Goal: Task Accomplishment & Management: Complete application form

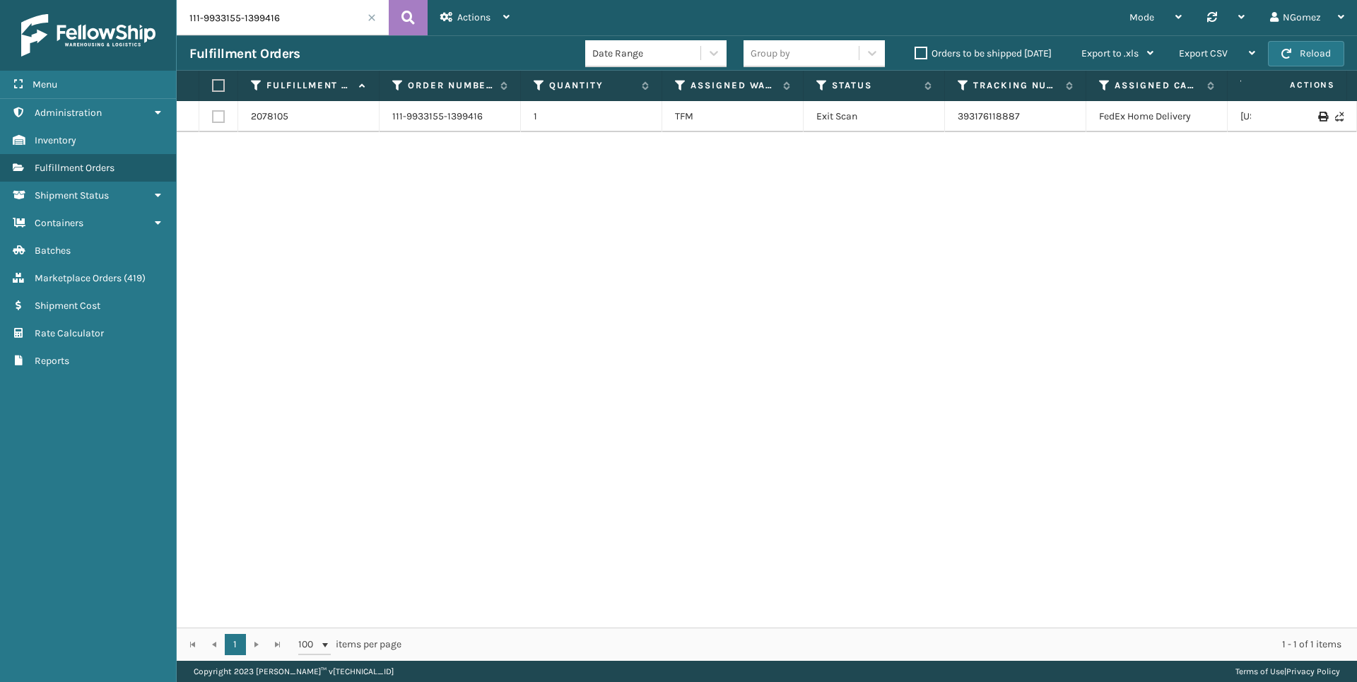
click at [283, 21] on input "111-9933155-1399416" at bounding box center [283, 17] width 212 height 35
type input "111-1861402-4526616"
click at [255, 117] on link "1988101" at bounding box center [268, 117] width 35 height 14
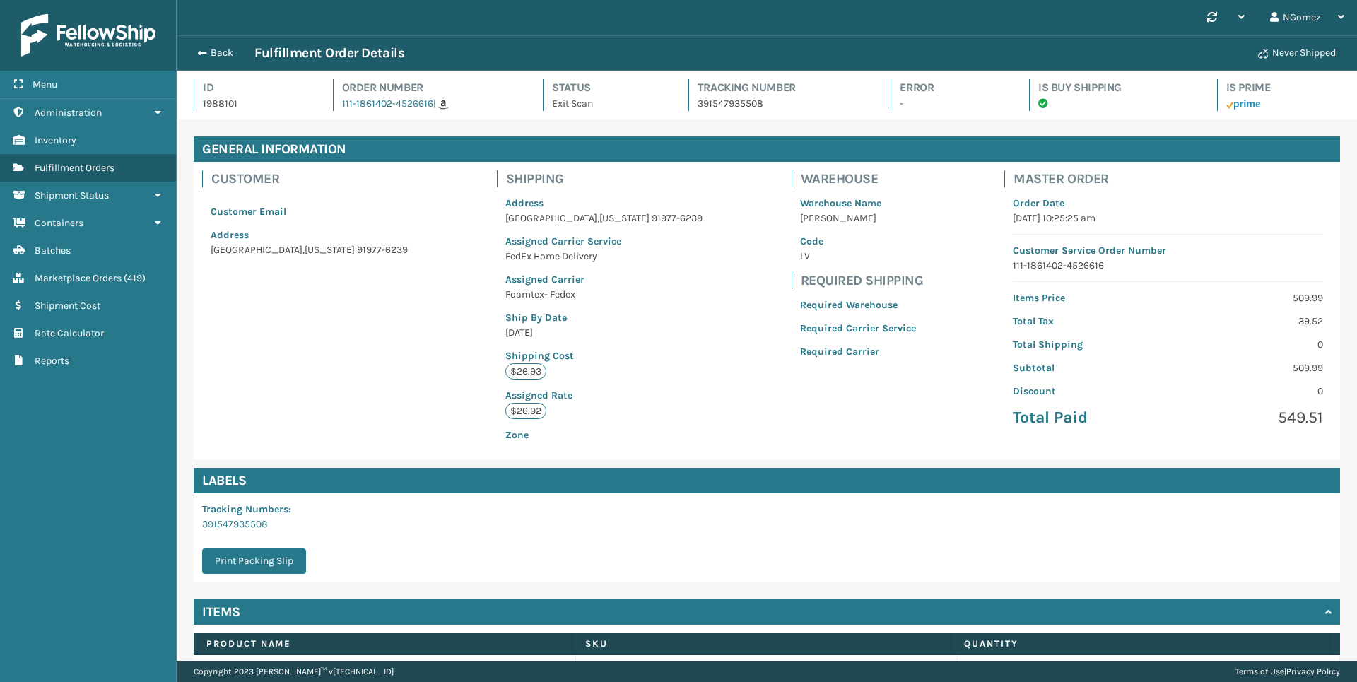
scroll to position [34, 1180]
click at [100, 279] on span "Marketplace Orders" at bounding box center [78, 278] width 87 height 12
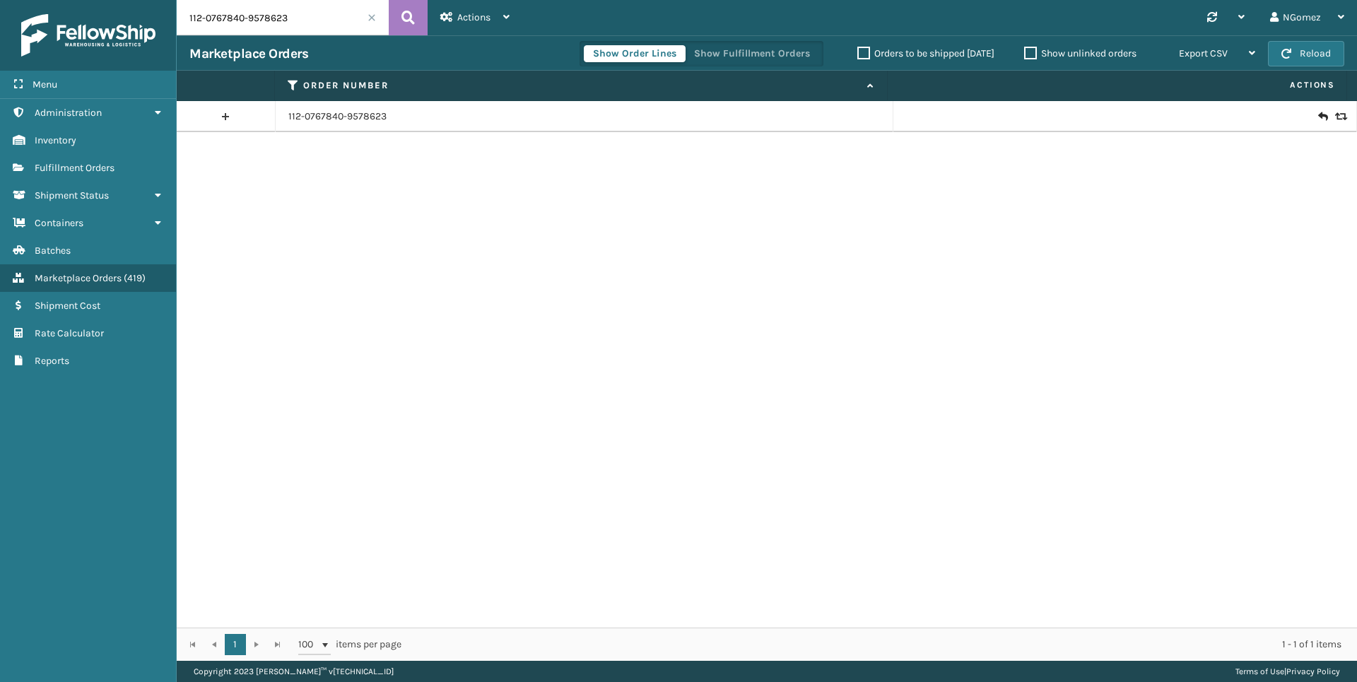
click at [272, 20] on input "112-0767840-9578623" at bounding box center [283, 17] width 212 height 35
paste input "1-1861402-4526616"
type input "111-1861402-4526616"
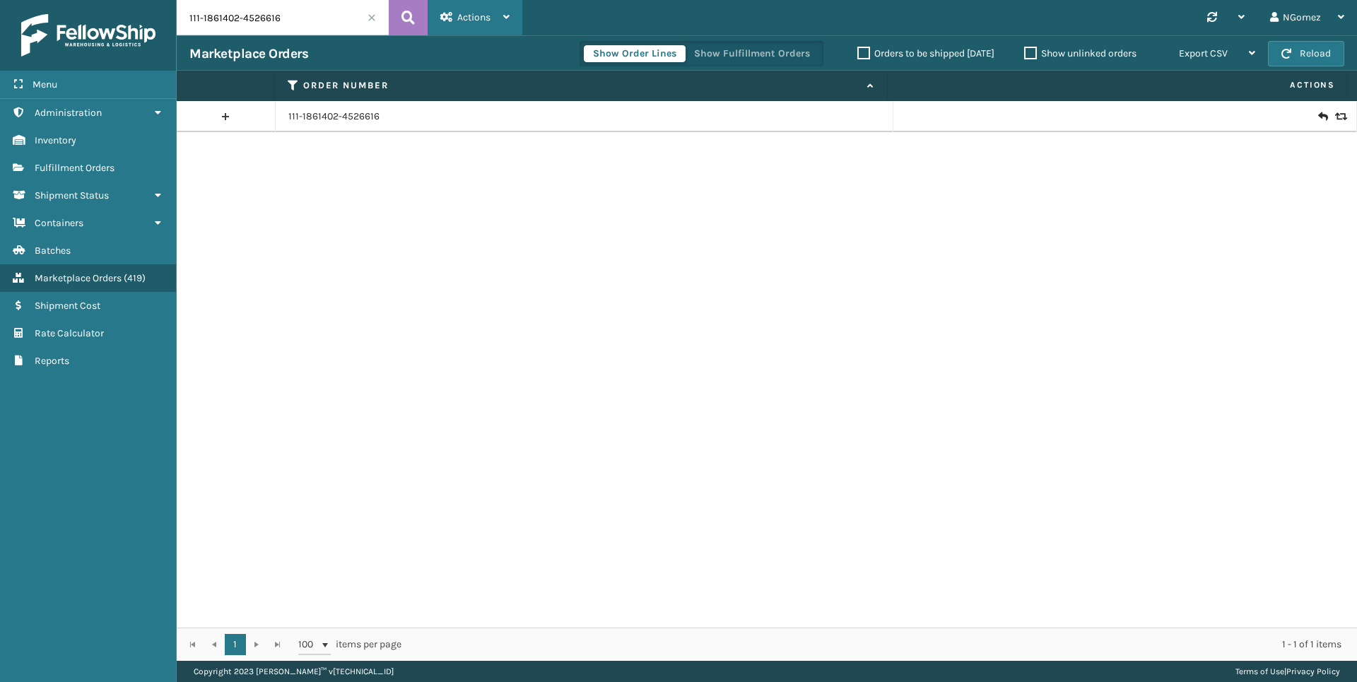
click at [471, 11] on span "Actions" at bounding box center [473, 17] width 33 height 12
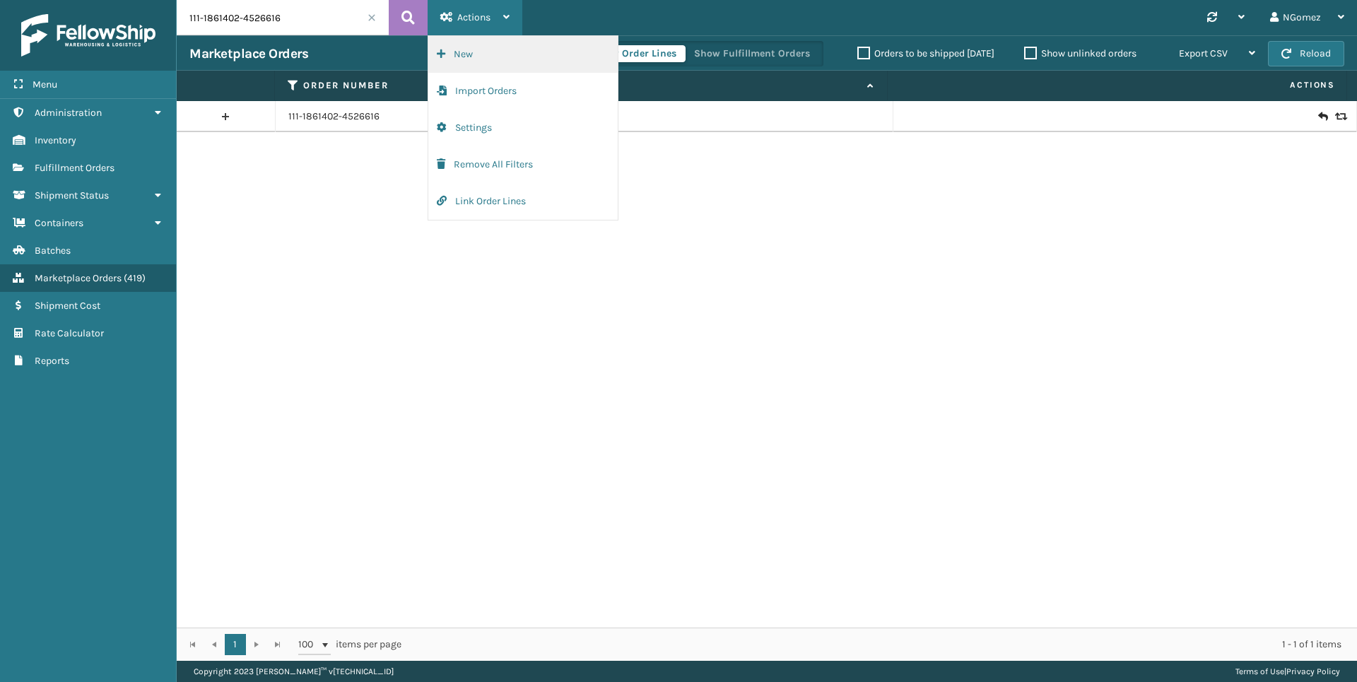
click at [490, 46] on button "New" at bounding box center [522, 54] width 189 height 37
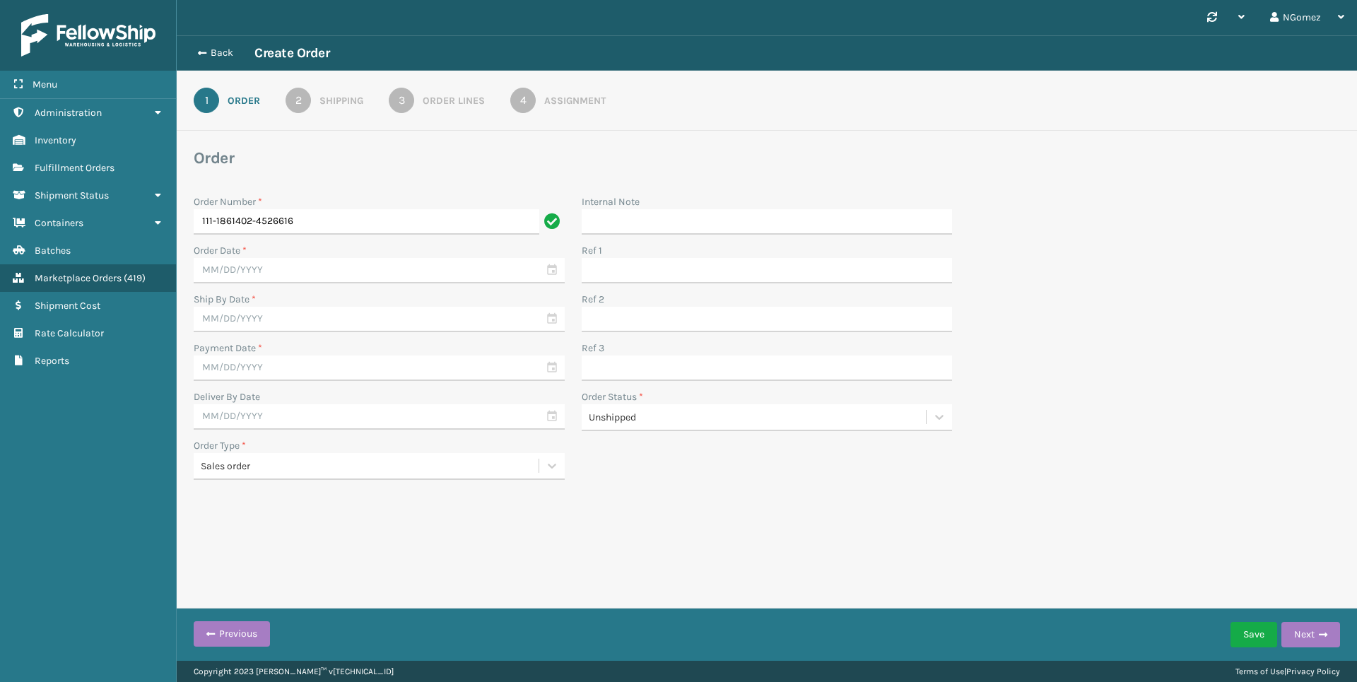
type input "111-1861402-4526616"
click at [470, 265] on input "text" at bounding box center [379, 270] width 371 height 25
click at [333, 423] on div "26" at bounding box center [331, 421] width 21 height 21
type input "[DATE]"
click at [416, 317] on input "text" at bounding box center [379, 319] width 371 height 25
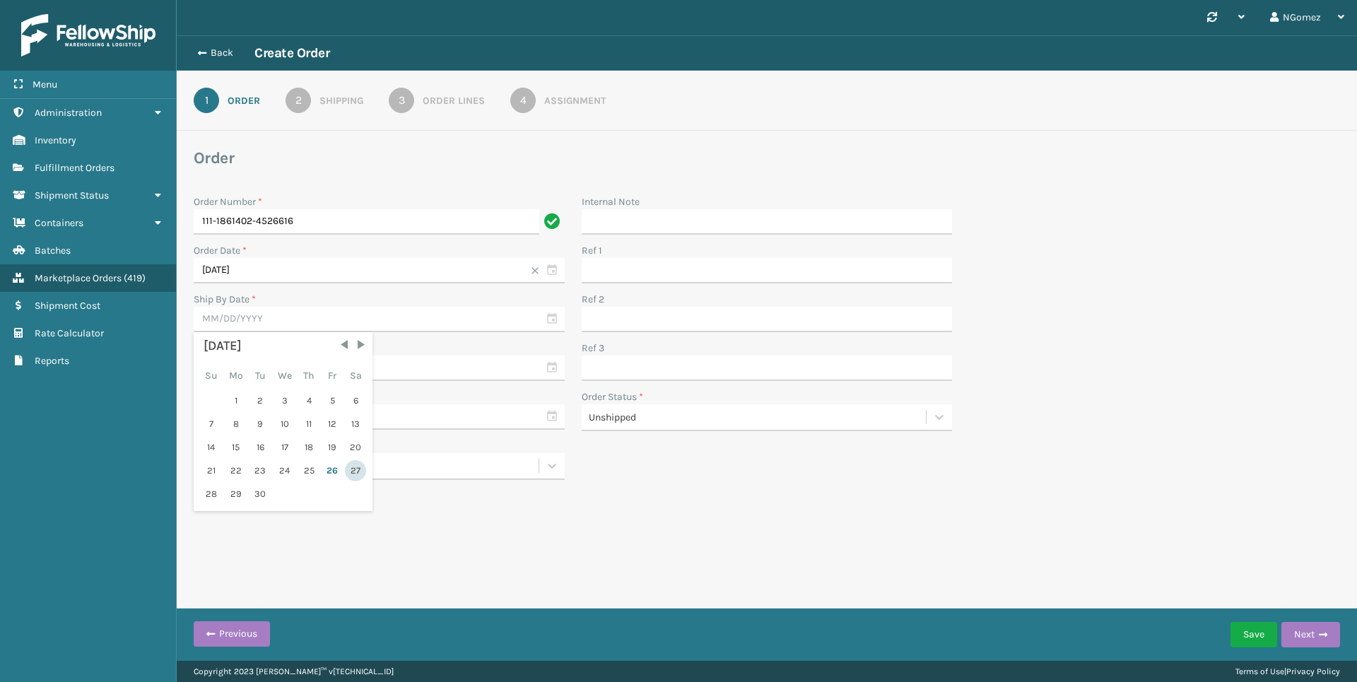
click at [358, 468] on div "27" at bounding box center [355, 470] width 21 height 21
type input "[DATE]"
click at [370, 379] on input "text" at bounding box center [379, 367] width 371 height 25
click at [334, 515] on div "26" at bounding box center [331, 519] width 21 height 21
type input "[DATE]"
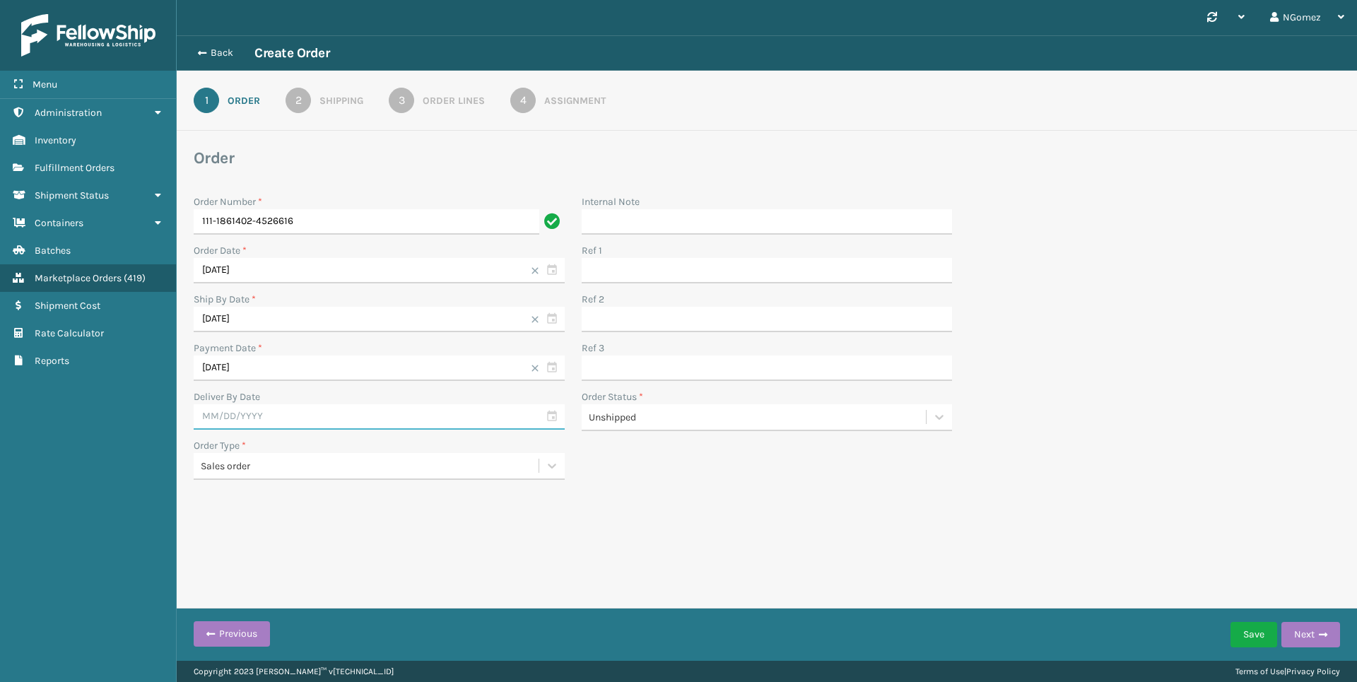
click at [346, 406] on input "text" at bounding box center [379, 416] width 371 height 25
click at [210, 588] on div "28" at bounding box center [211, 591] width 22 height 21
type input "[DATE]"
click at [1292, 622] on div "Save Next" at bounding box center [1285, 634] width 110 height 35
click at [1311, 635] on button "Next" at bounding box center [1310, 634] width 59 height 25
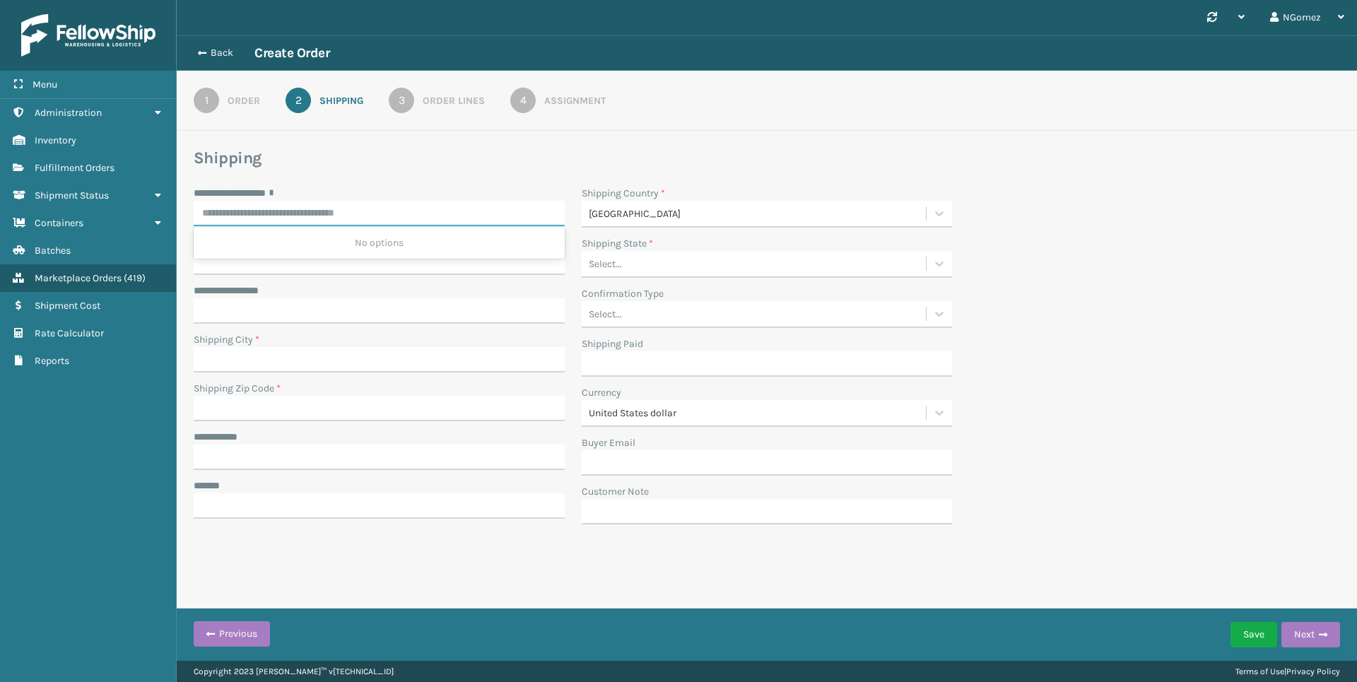
click at [437, 218] on input "**********" at bounding box center [379, 213] width 371 height 25
click at [290, 213] on input "**********" at bounding box center [379, 213] width 371 height 25
click at [398, 208] on input "**********" at bounding box center [379, 213] width 371 height 25
paste input "**********"
click at [384, 251] on div "[STREET_ADDRESS][PERSON_NAME]" at bounding box center [379, 243] width 371 height 26
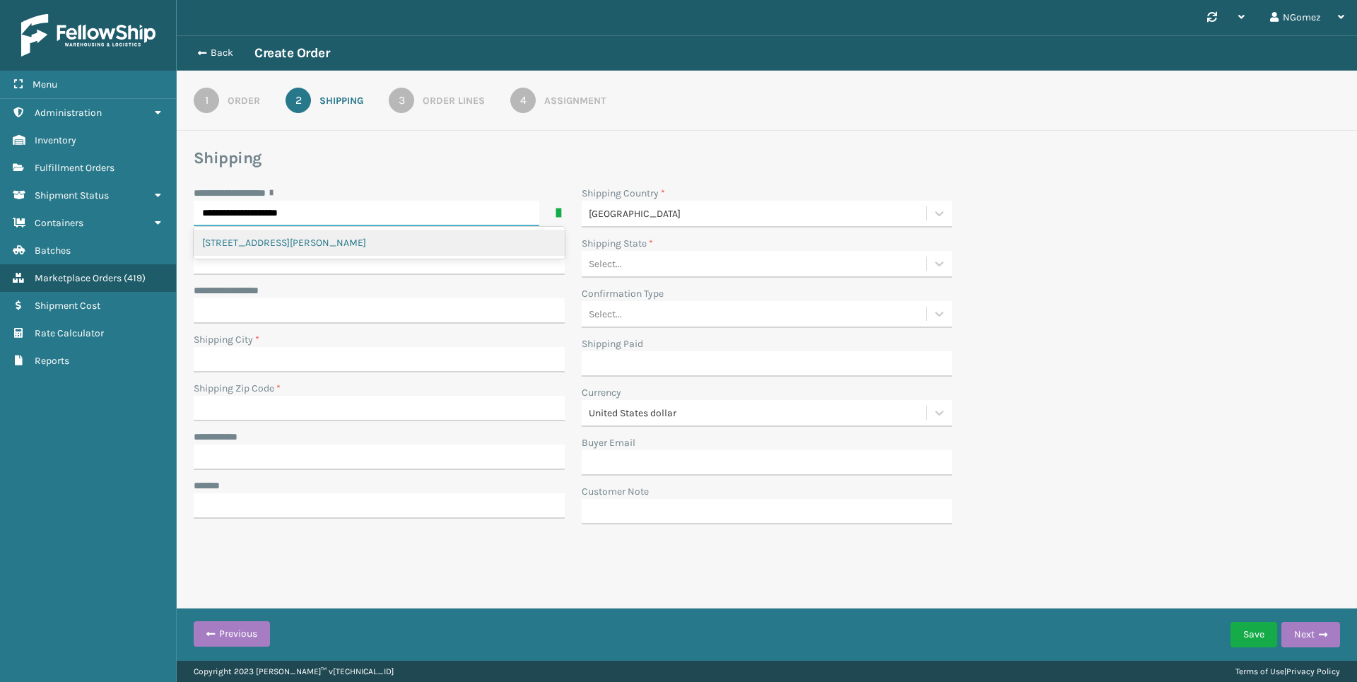
type input "**********"
type input "[GEOGRAPHIC_DATA]"
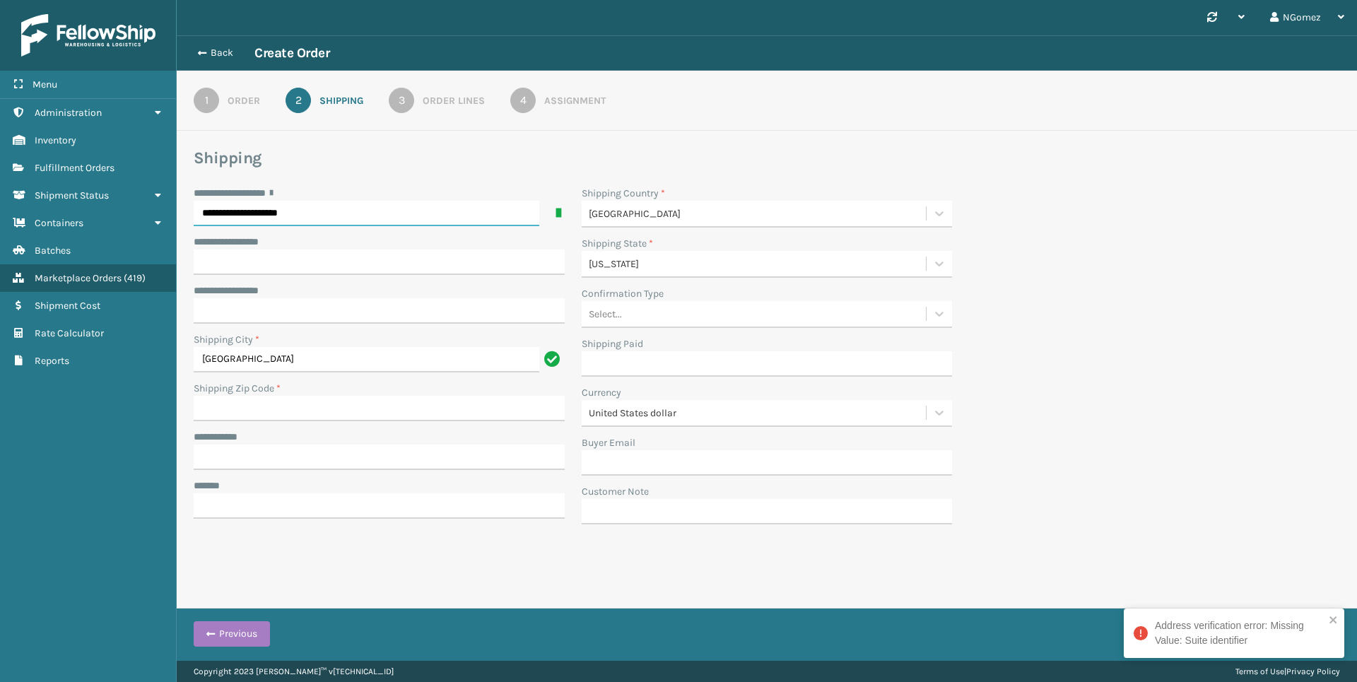
type input "**********"
click at [341, 259] on input "**********" at bounding box center [379, 261] width 371 height 25
paste input "**********"
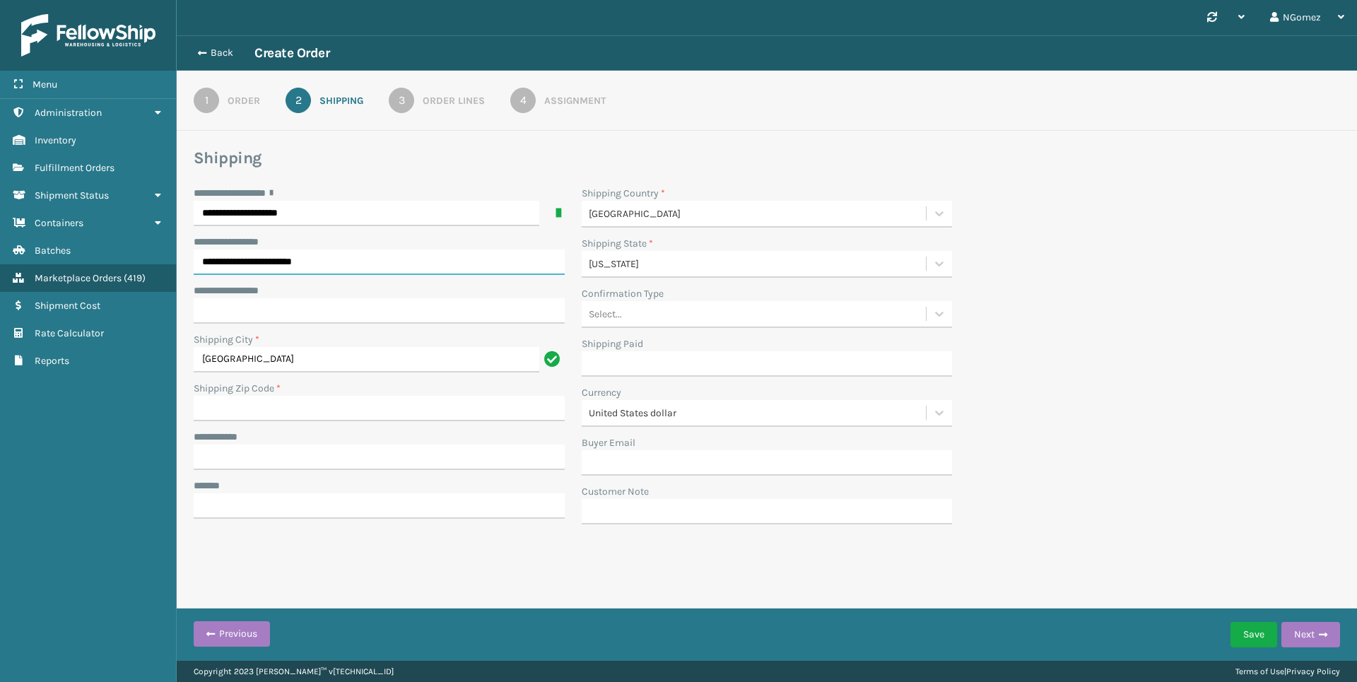
drag, startPoint x: 252, startPoint y: 263, endPoint x: 225, endPoint y: 264, distance: 26.9
click at [225, 264] on input "**********" at bounding box center [379, 261] width 371 height 25
type input "**********"
click at [296, 408] on input "Shipping Zip Code *" at bounding box center [379, 408] width 371 height 25
type input "91977"
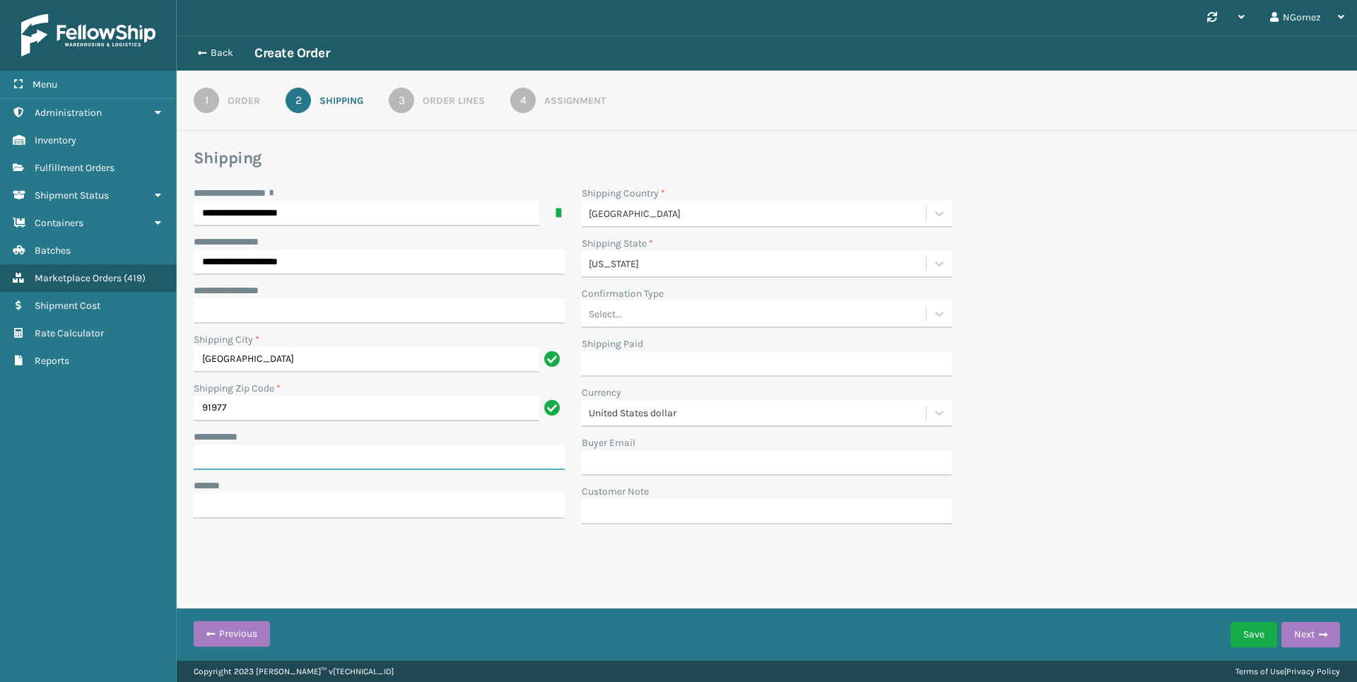
click at [271, 454] on input "**********" at bounding box center [379, 456] width 371 height 25
paste input "**********"
type input "**********"
click at [277, 511] on input "***** *" at bounding box center [379, 505] width 371 height 25
paste input "**********"
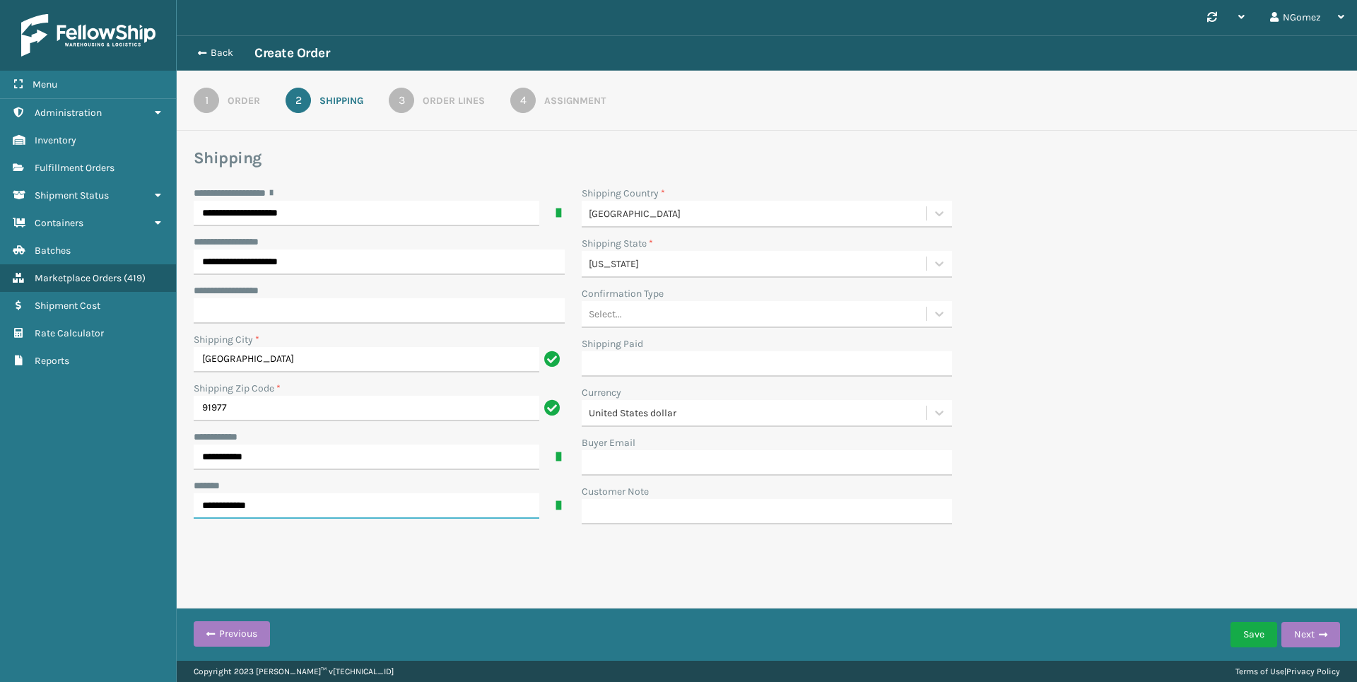
type input "**********"
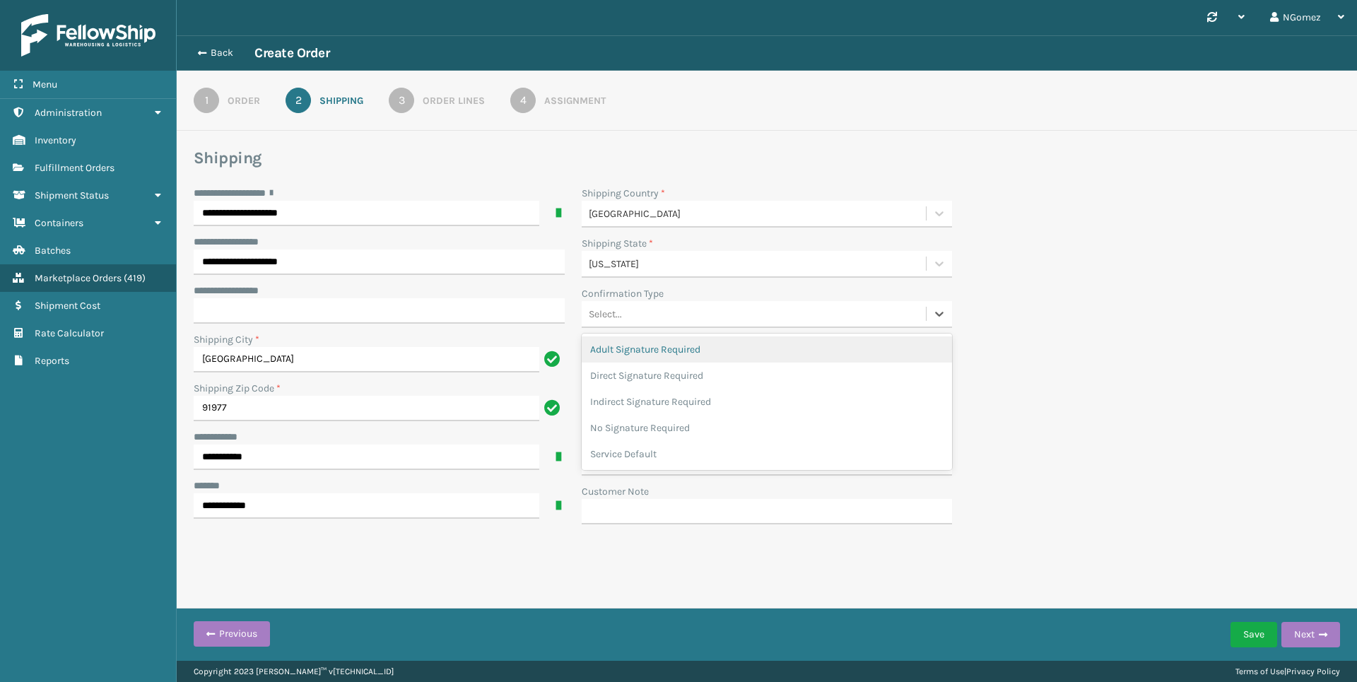
click at [704, 319] on div "Select..." at bounding box center [753, 313] width 345 height 23
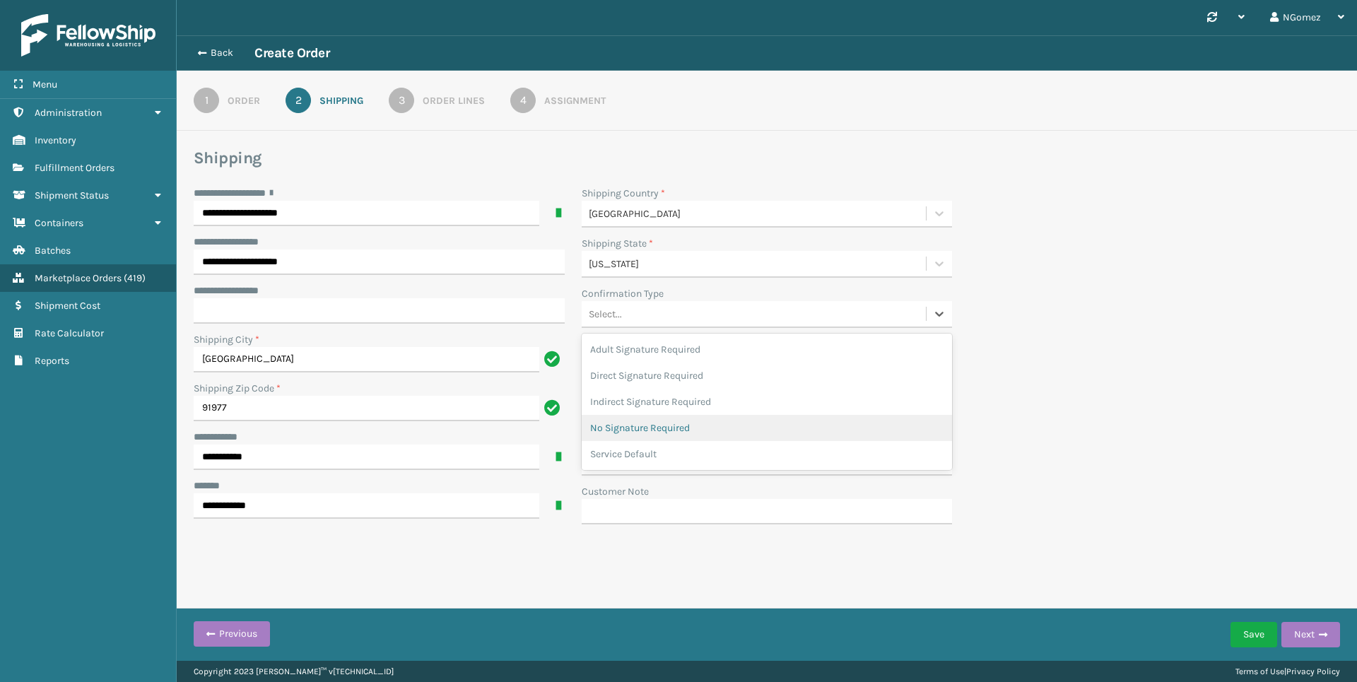
click at [704, 418] on div "No Signature Required" at bounding box center [766, 428] width 371 height 26
click at [1319, 637] on span "button" at bounding box center [1322, 635] width 8 height 10
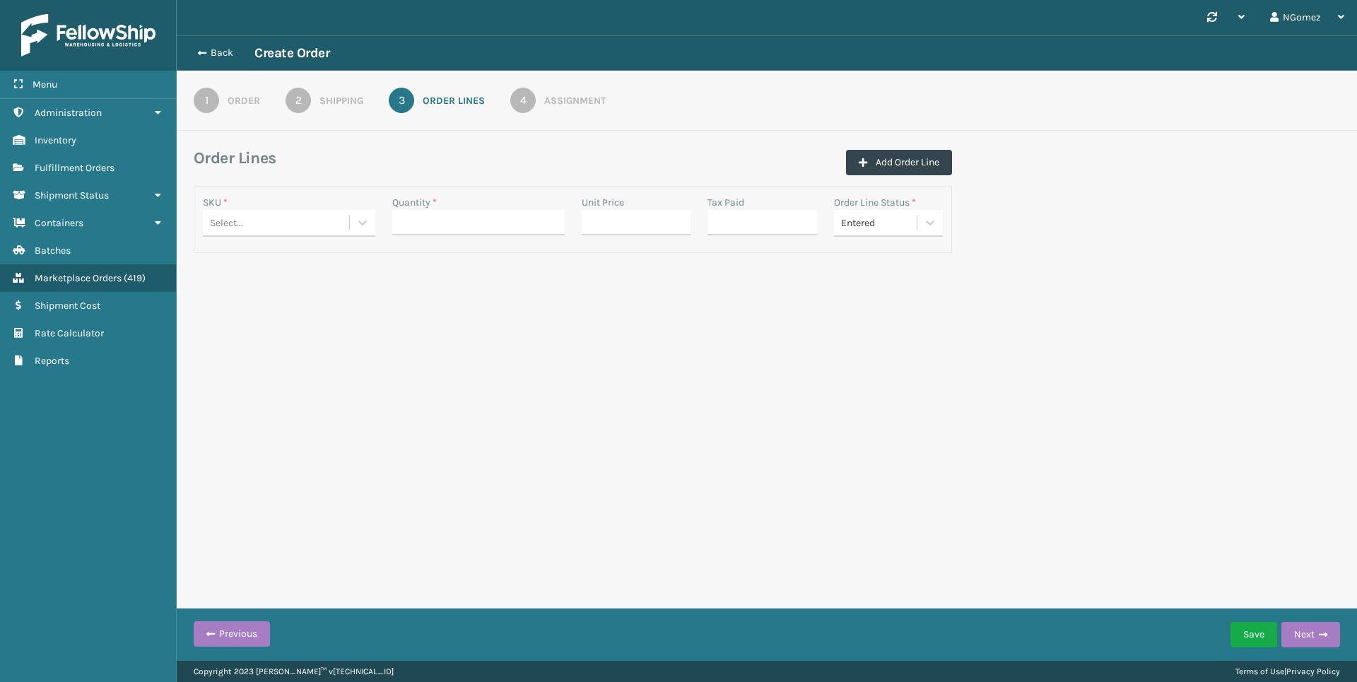
click at [271, 222] on div "Select..." at bounding box center [276, 222] width 146 height 23
type input "410168-8050"
click at [317, 258] on div "410168-8050" at bounding box center [289, 258] width 172 height 26
click at [505, 220] on input "Quantity *" at bounding box center [478, 222] width 172 height 25
type input "1"
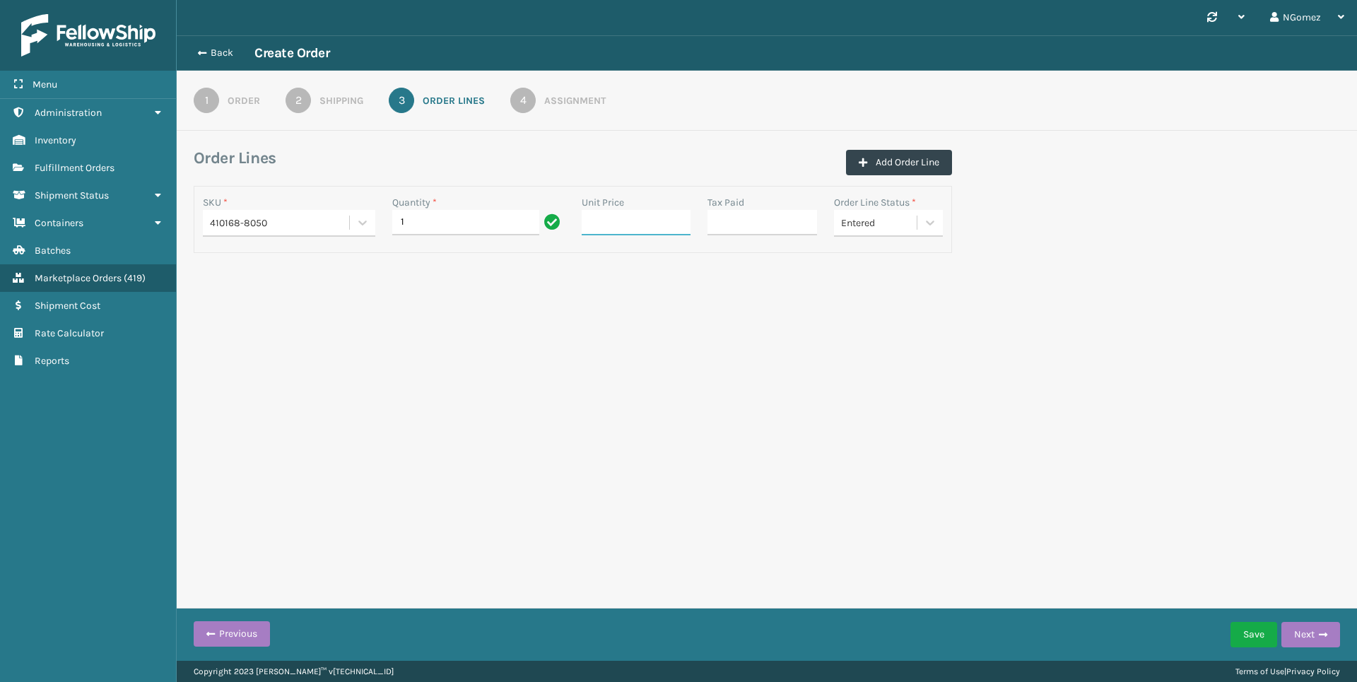
click at [613, 226] on input "Unit Price" at bounding box center [636, 222] width 110 height 25
type input "0.00"
click at [752, 213] on input "Tax Paid" at bounding box center [762, 222] width 110 height 25
type input "0.00"
click at [1323, 630] on span "button" at bounding box center [1322, 635] width 8 height 10
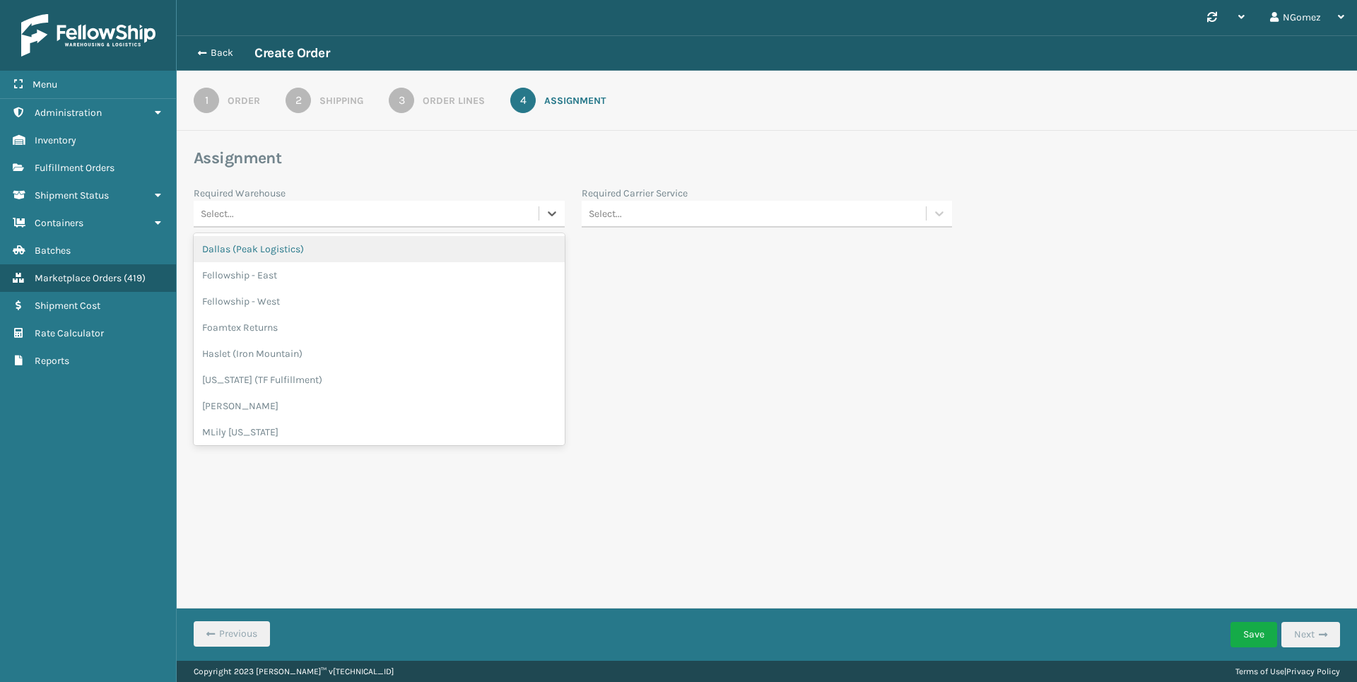
click at [418, 213] on div "Select..." at bounding box center [366, 213] width 345 height 23
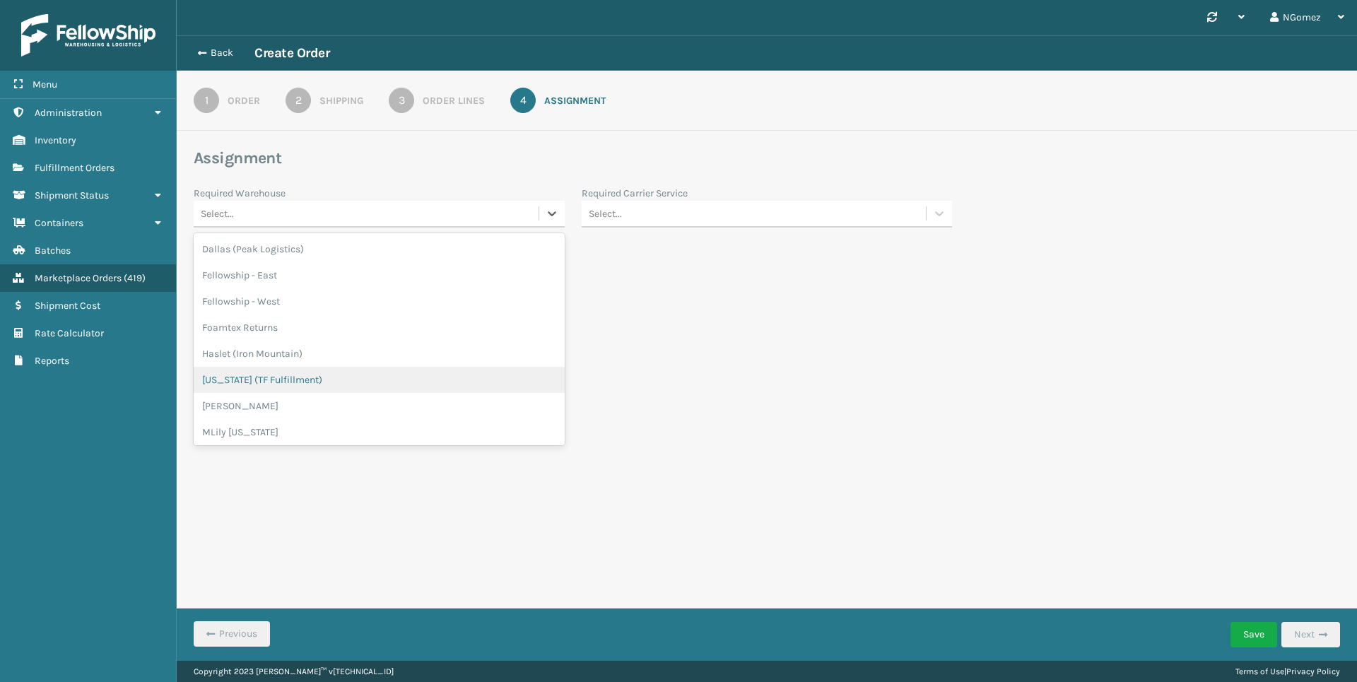
click at [353, 378] on div "[US_STATE] (TF Fulfillment)" at bounding box center [379, 380] width 371 height 26
click at [675, 204] on div "Select..." at bounding box center [753, 213] width 345 height 23
click at [661, 441] on div "FedEx Ground" at bounding box center [766, 432] width 371 height 26
click at [358, 255] on div "Select..." at bounding box center [366, 263] width 345 height 23
click at [1251, 634] on button "Save" at bounding box center [1253, 634] width 47 height 25
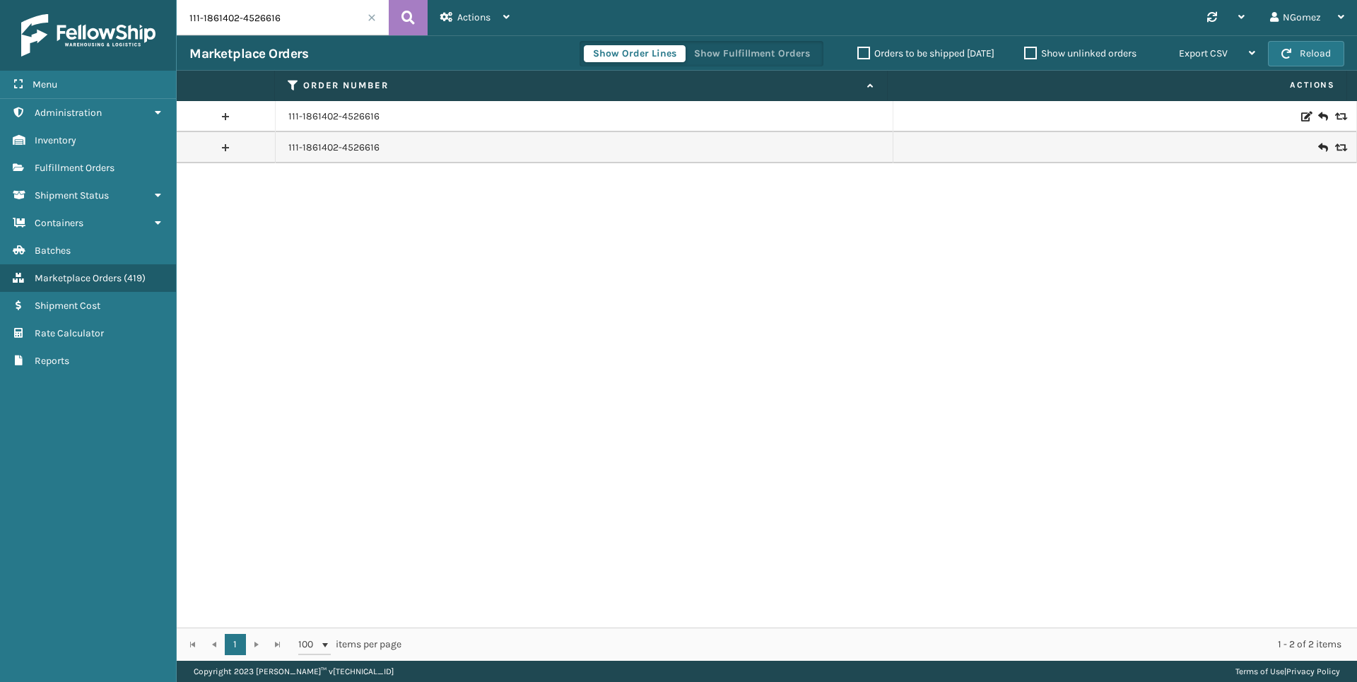
click at [256, 11] on input "111-1861402-4526616" at bounding box center [283, 17] width 212 height 35
click at [103, 169] on span "Fulfillment Orders" at bounding box center [75, 168] width 80 height 12
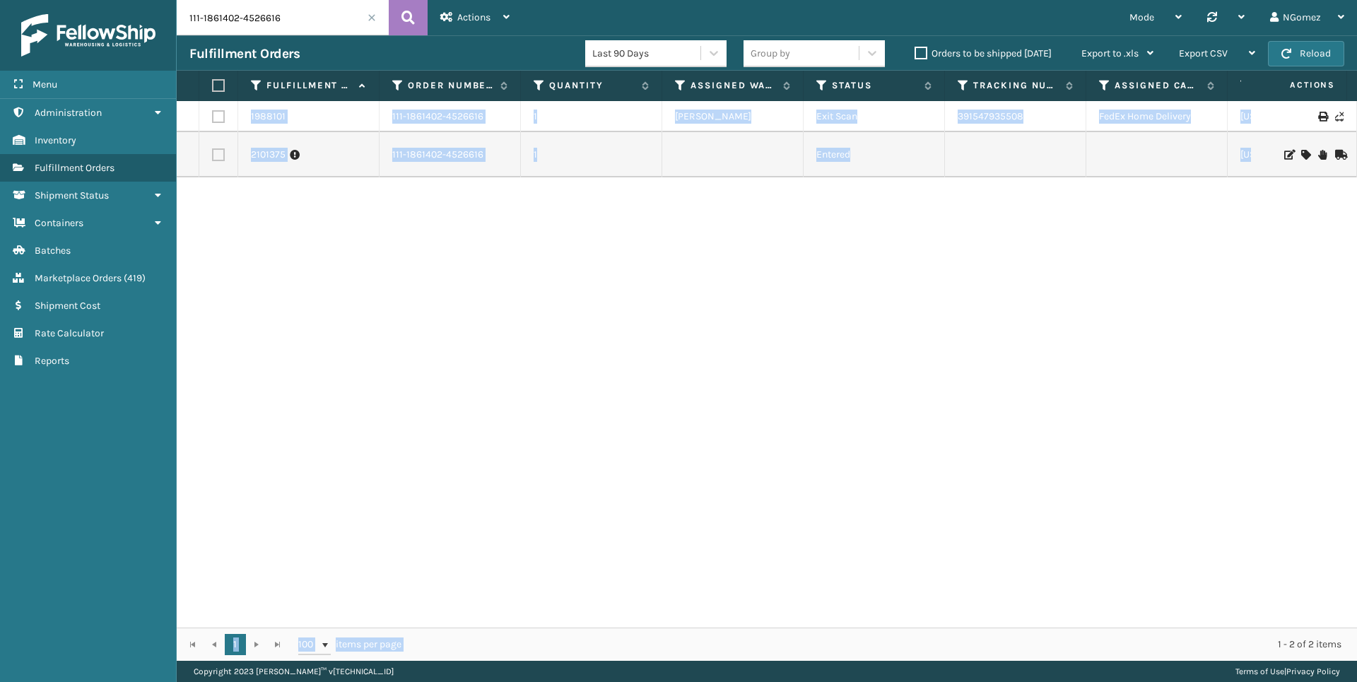
drag, startPoint x: 990, startPoint y: 630, endPoint x: 1194, endPoint y: 596, distance: 207.0
click at [1194, 596] on div "Fulfillment Order Id Order Number Quantity Assigned Warehouse Status Tracking N…" at bounding box center [767, 366] width 1180 height 590
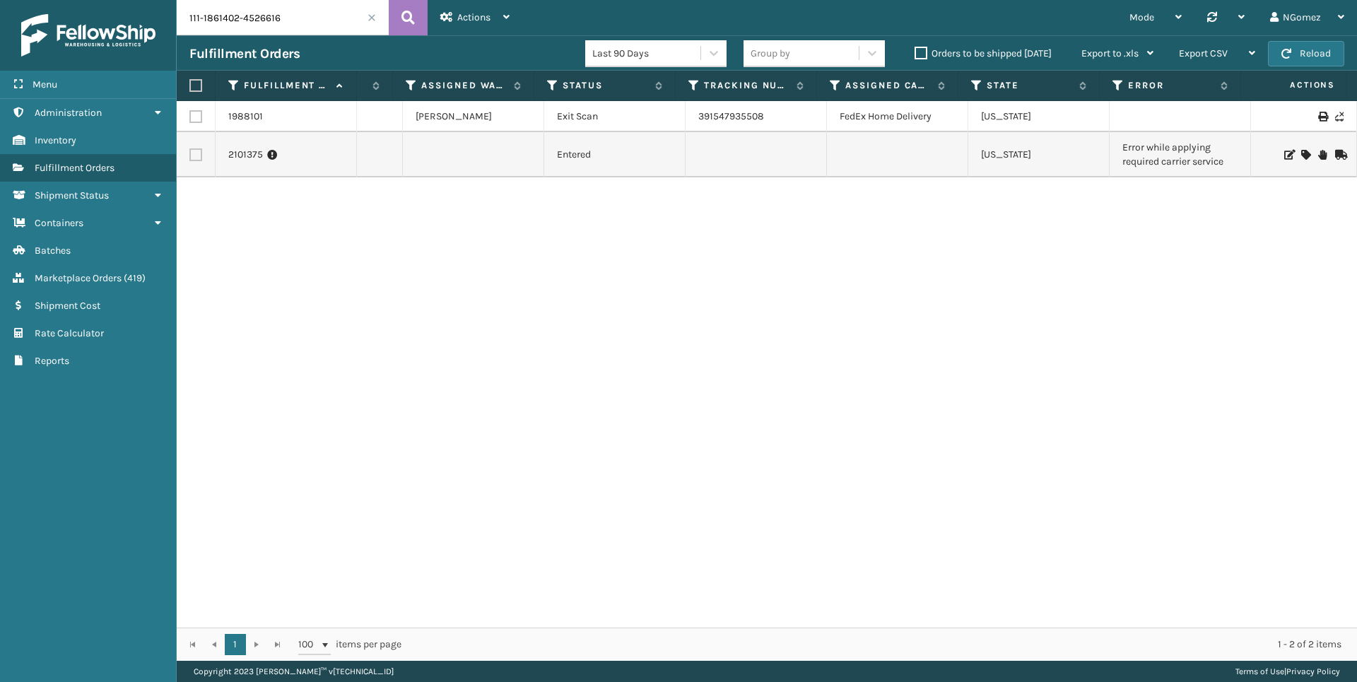
click at [1284, 155] on icon at bounding box center [1288, 155] width 8 height 10
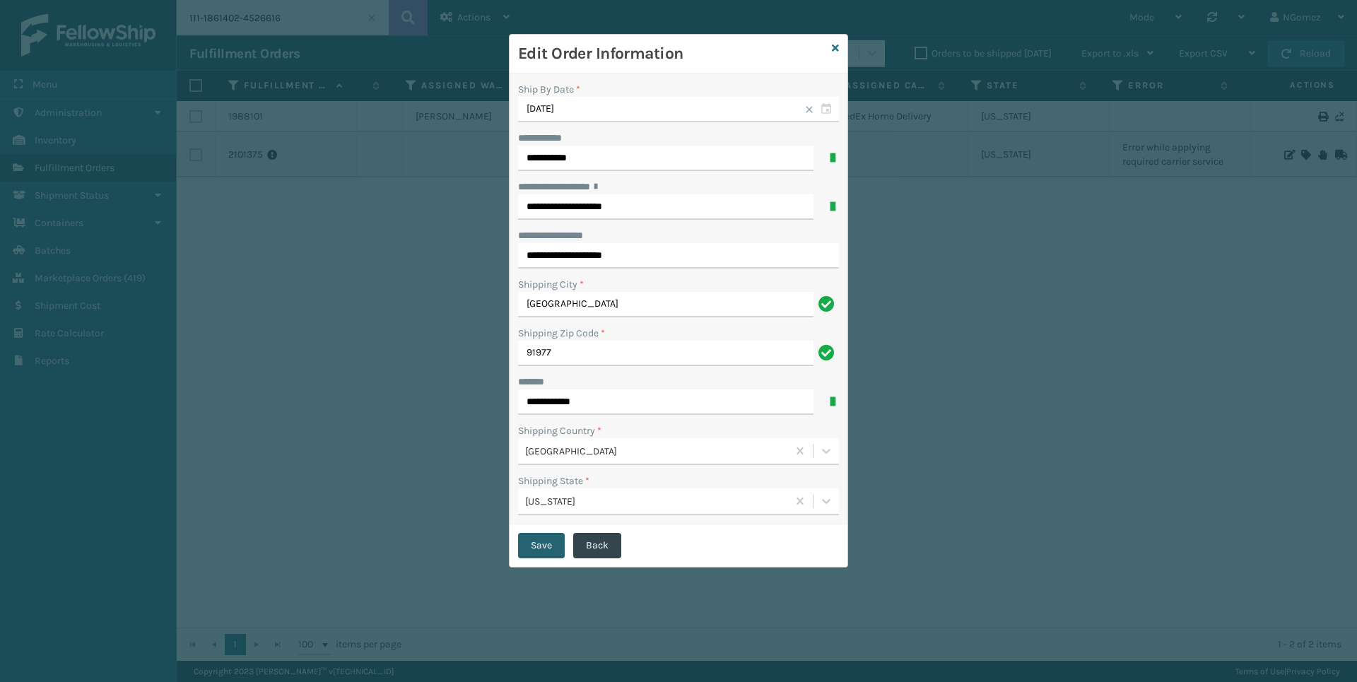
click at [536, 547] on button "Save" at bounding box center [541, 545] width 47 height 25
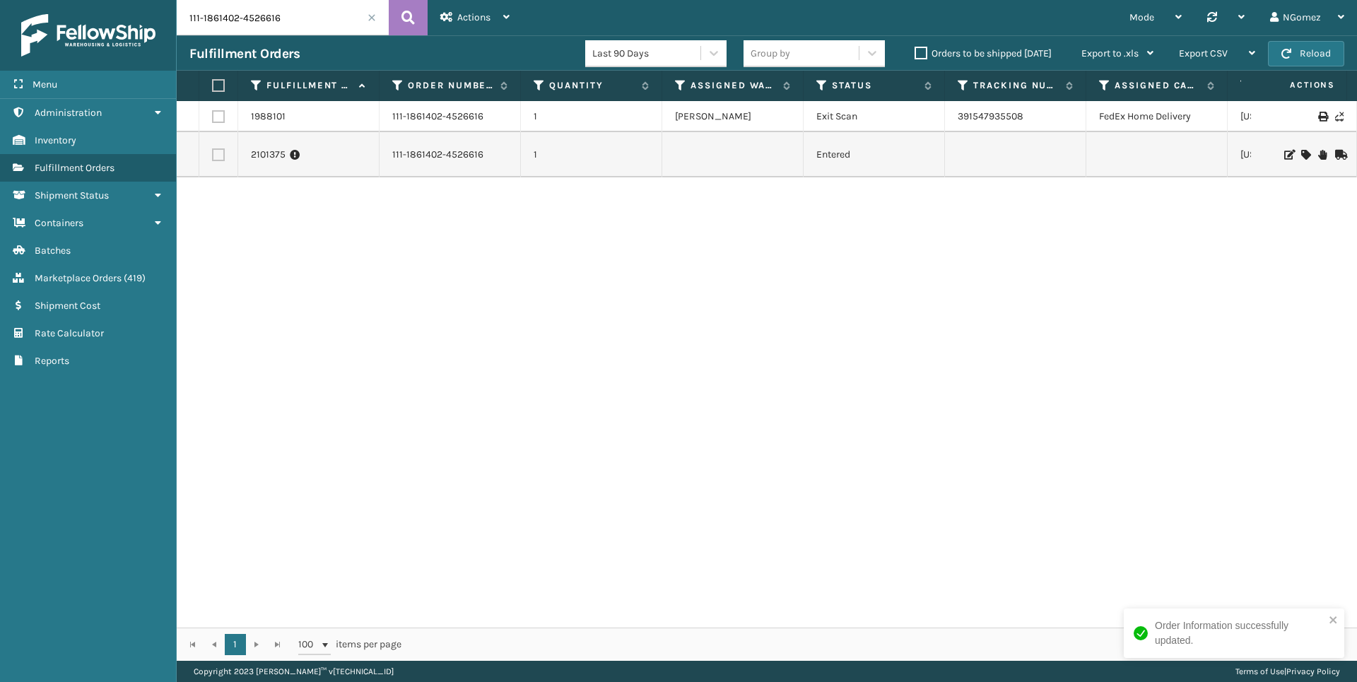
click at [1301, 153] on icon at bounding box center [1305, 155] width 8 height 10
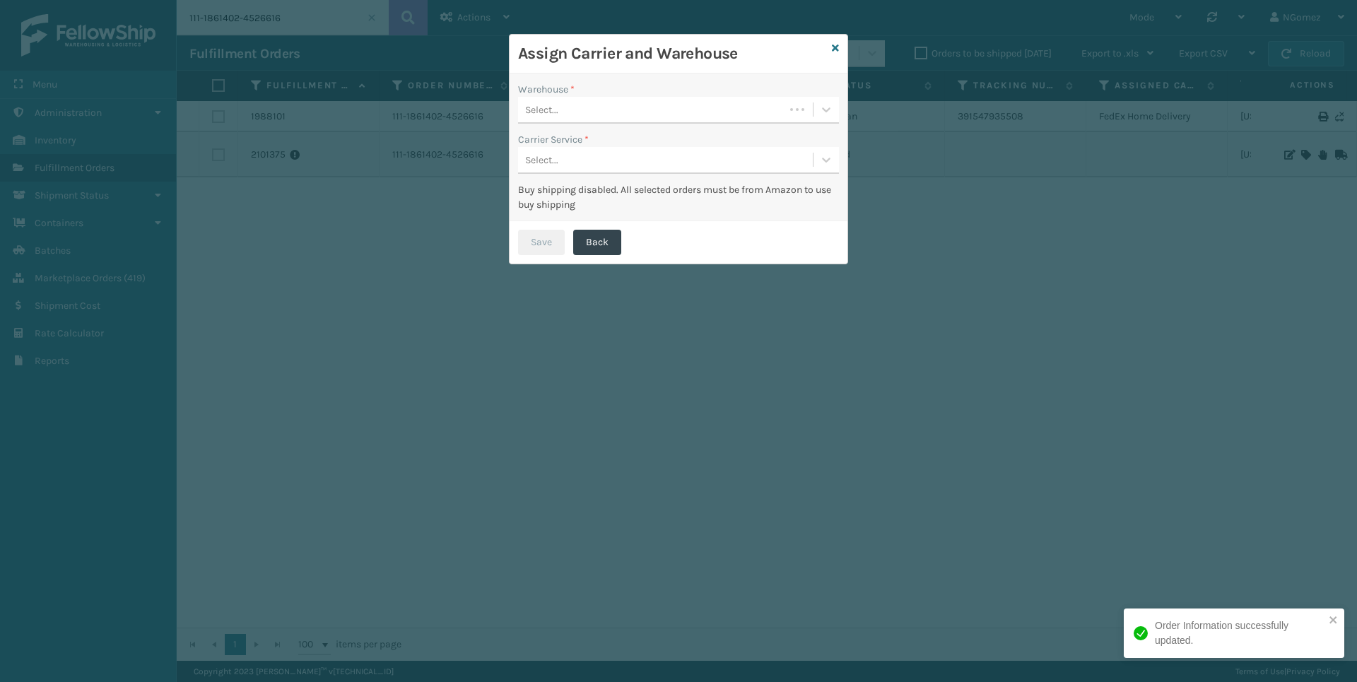
click at [624, 112] on div "Select..." at bounding box center [651, 109] width 266 height 23
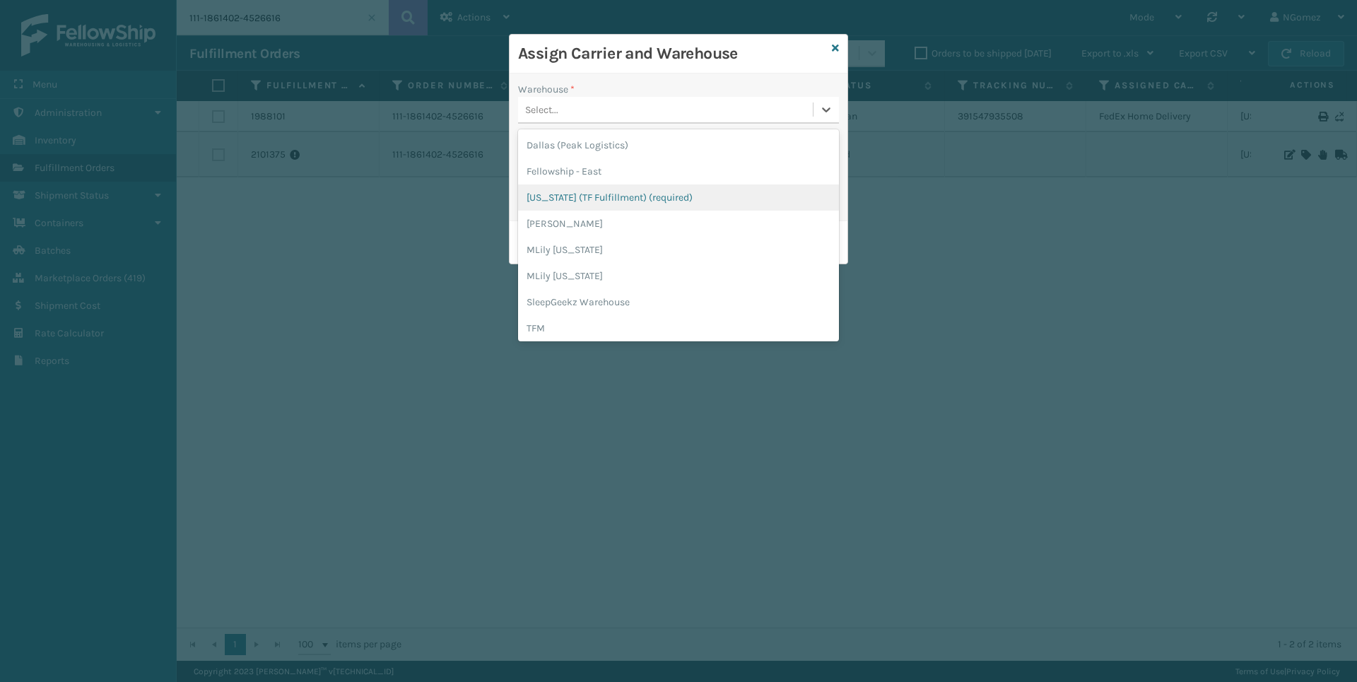
click at [634, 197] on div "[US_STATE] (TF Fulfillment) (required)" at bounding box center [678, 197] width 321 height 26
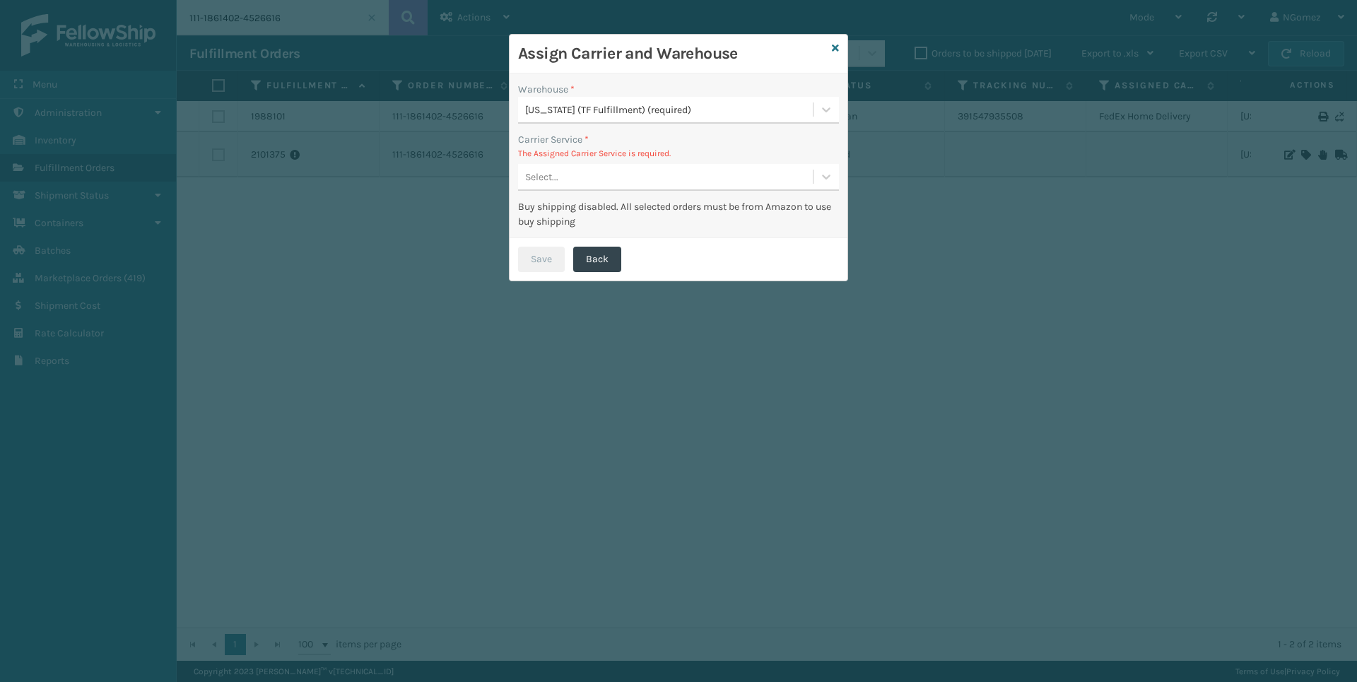
click at [560, 176] on div "Select..." at bounding box center [665, 176] width 295 height 23
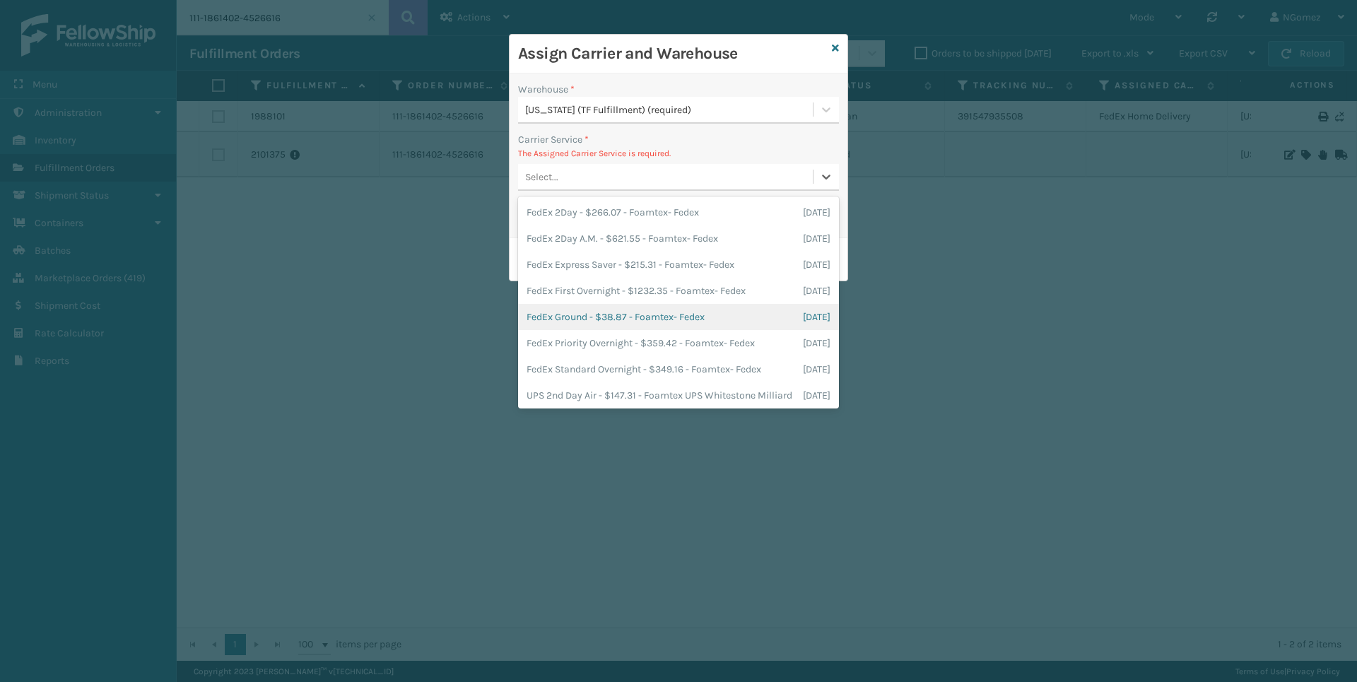
click at [675, 329] on div "FedEx Ground - $38.87 - Foamtex- Fedex [DATE]" at bounding box center [678, 317] width 321 height 26
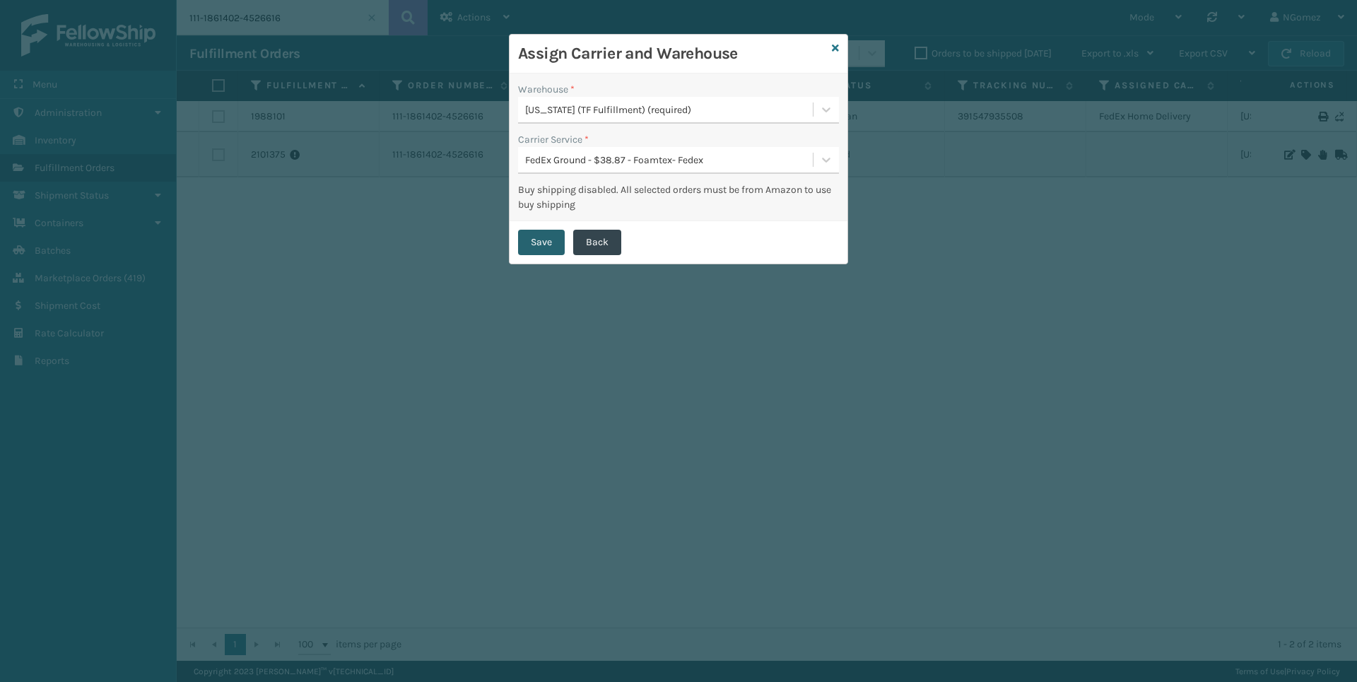
click at [527, 235] on button "Save" at bounding box center [541, 242] width 47 height 25
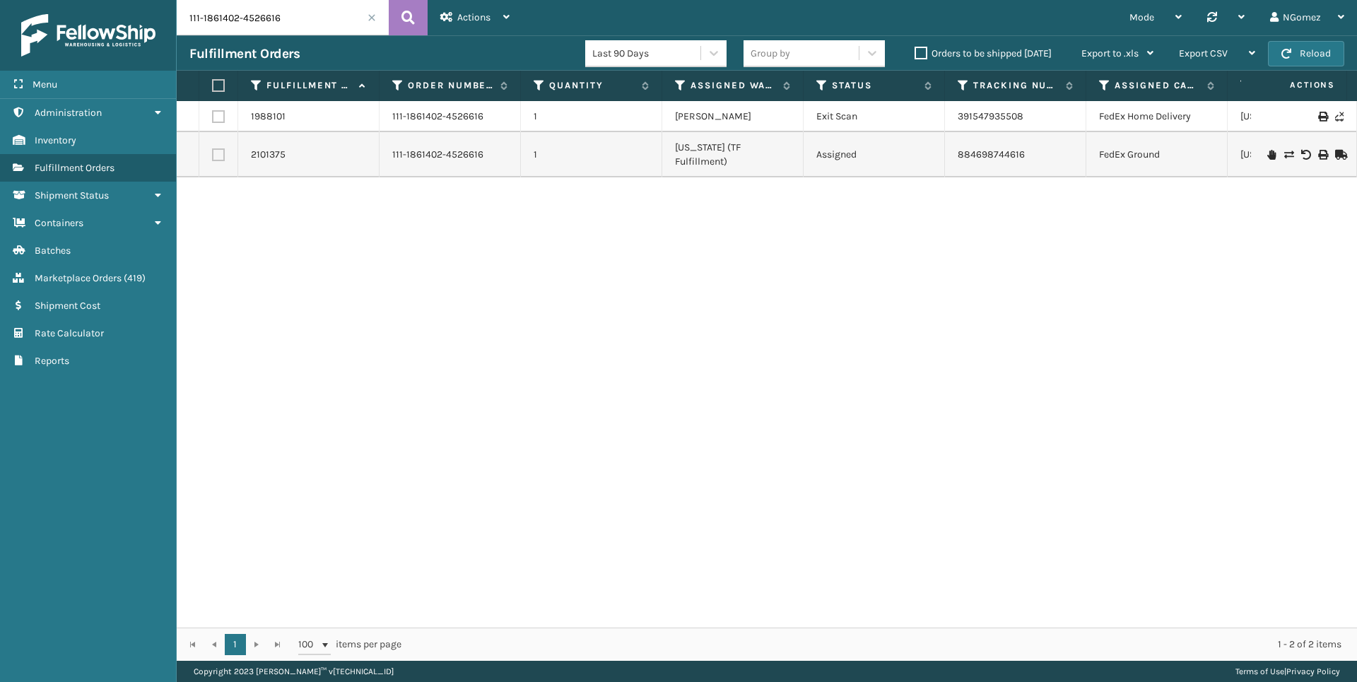
click at [285, 23] on input "111-1861402-4526616" at bounding box center [283, 17] width 212 height 35
paste input "9933155-13994"
type input "111-9933155-1399416"
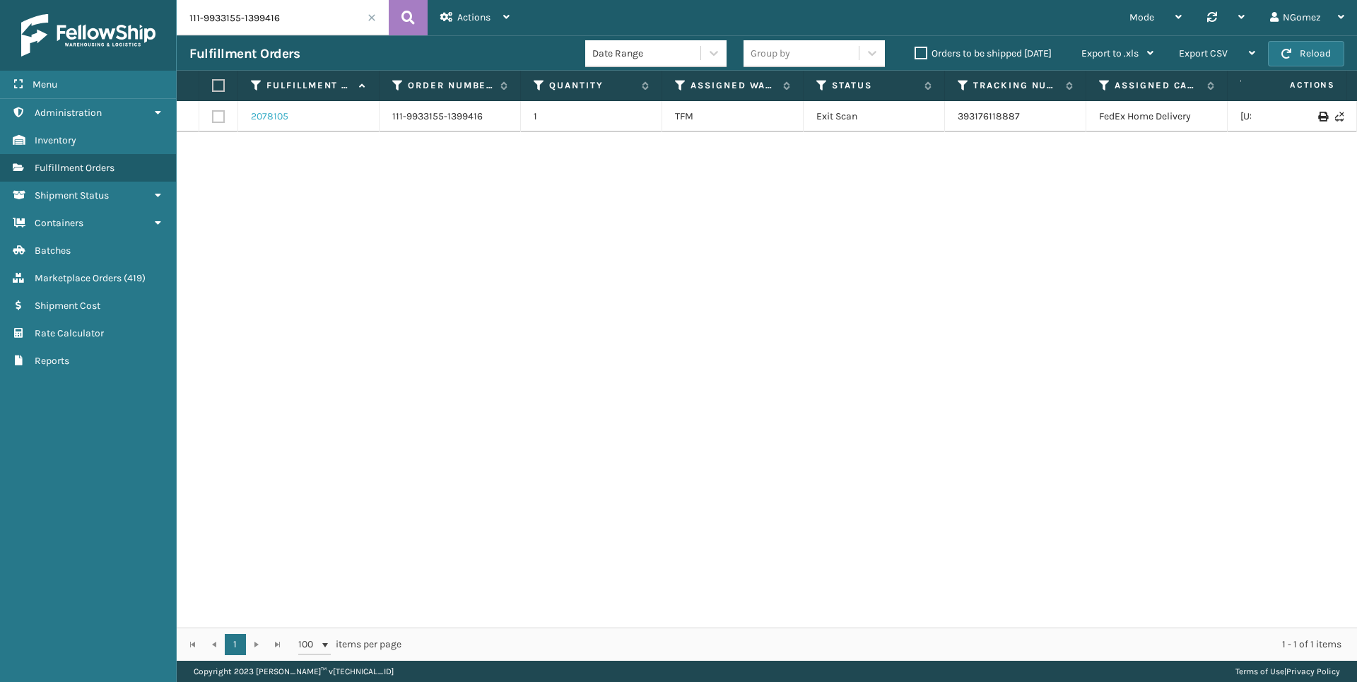
click at [272, 112] on link "2078105" at bounding box center [269, 117] width 37 height 14
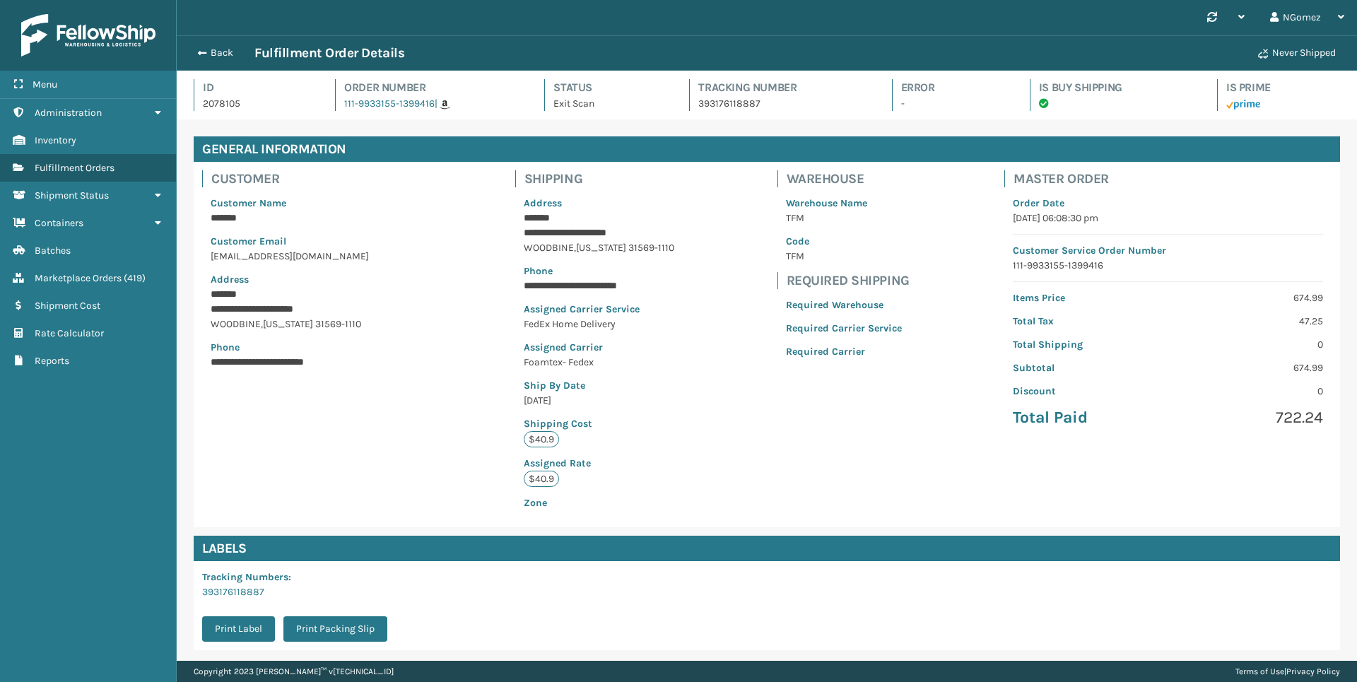
scroll to position [153, 0]
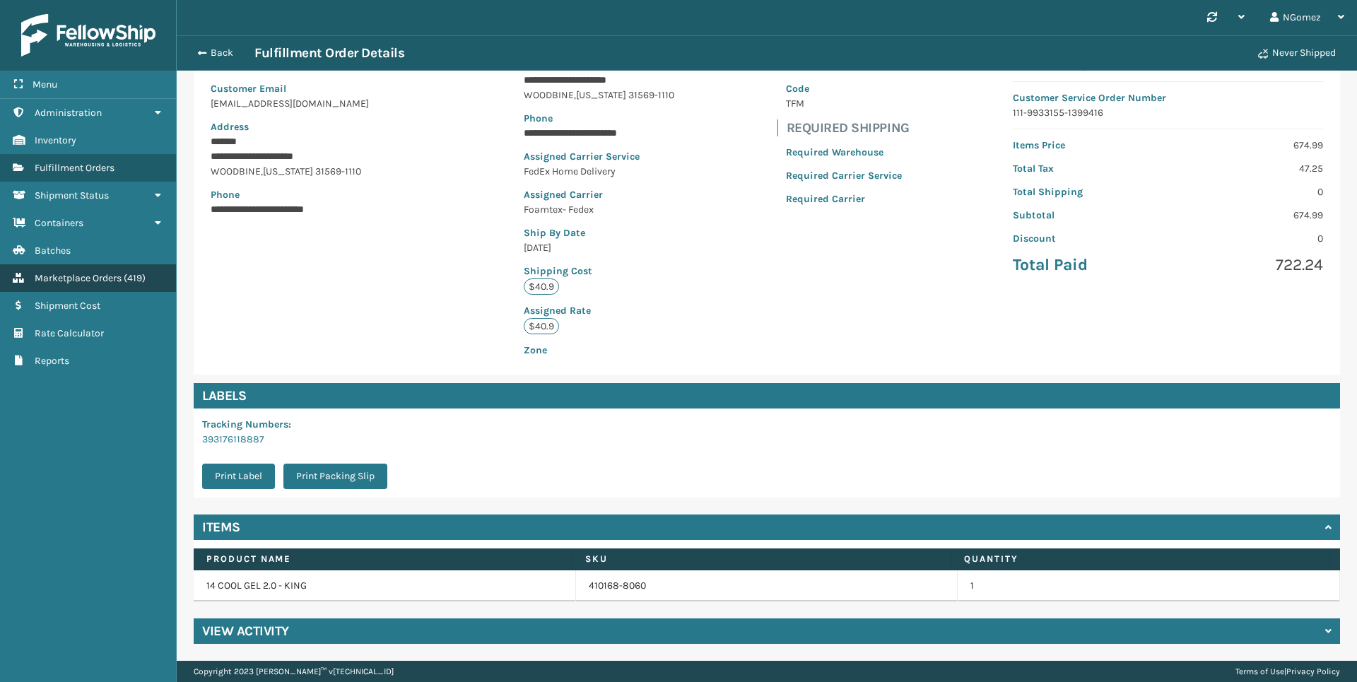
click at [90, 270] on link "Marketplace Orders ( 419 )" at bounding box center [88, 278] width 176 height 28
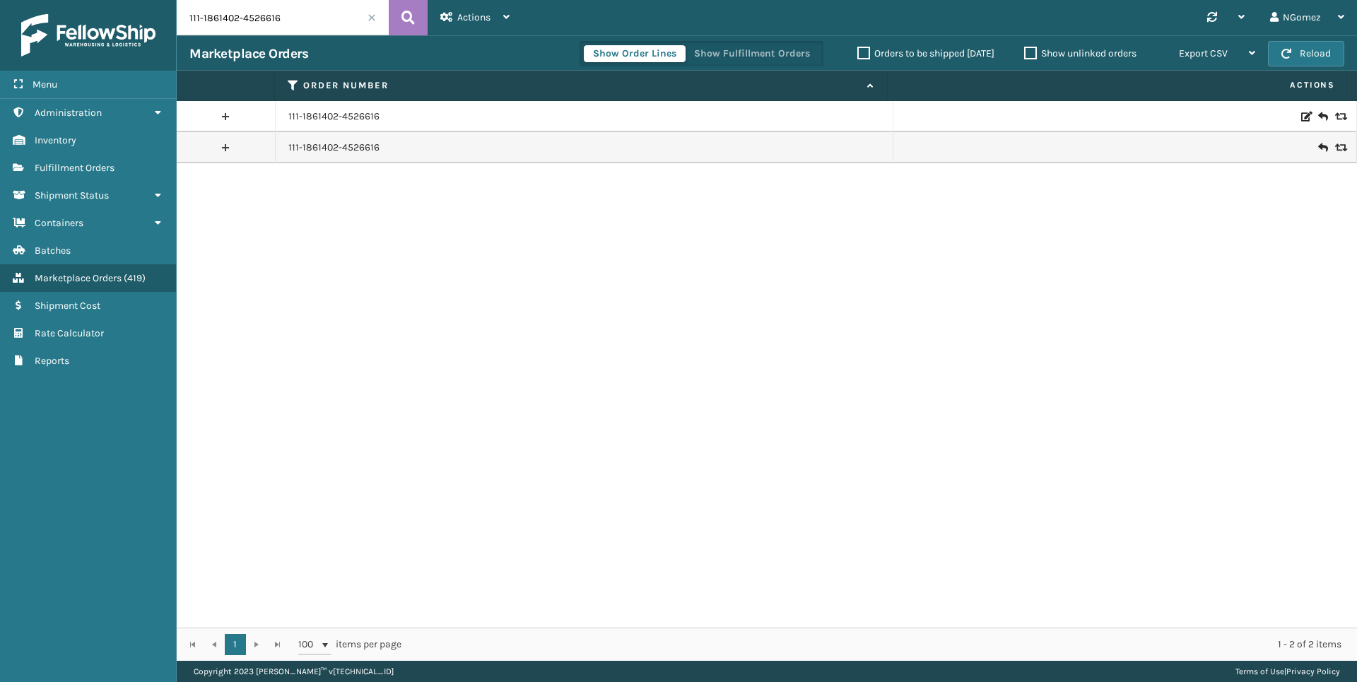
click at [331, 8] on input "111-1861402-4526616" at bounding box center [283, 17] width 212 height 35
paste input "9933155-13994"
type input "111-9933155-1399416"
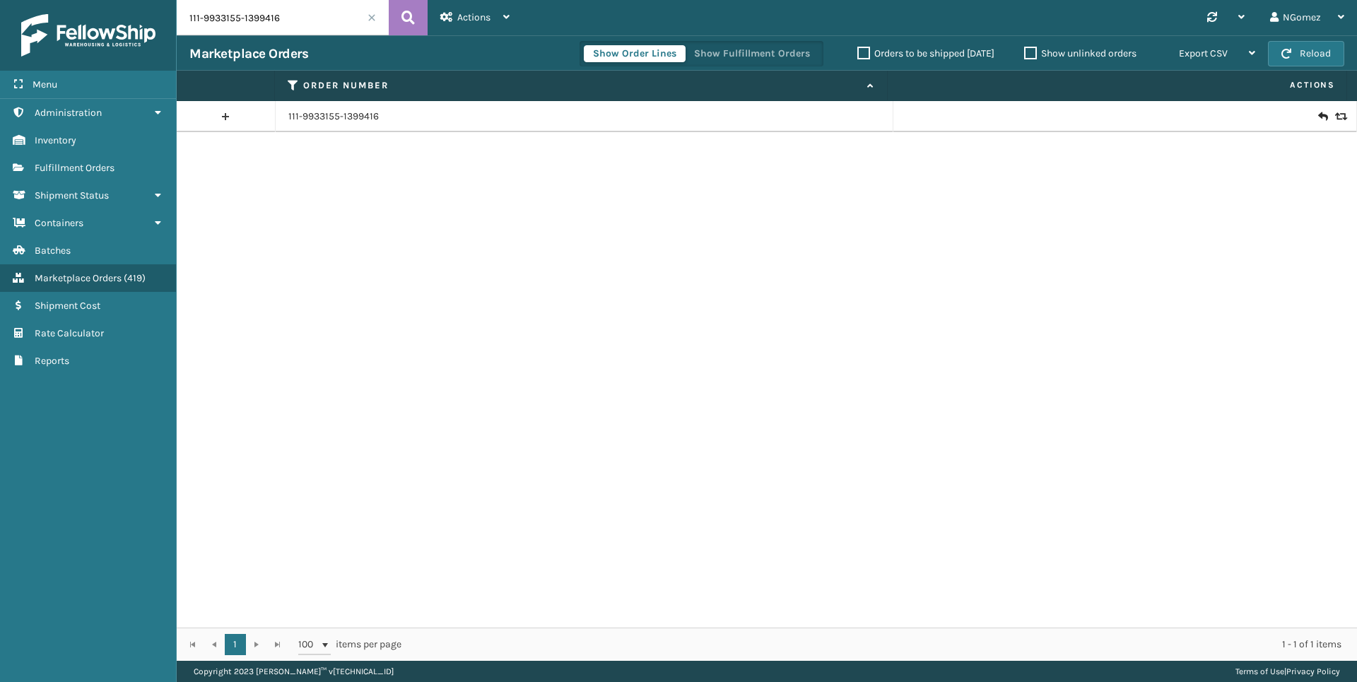
click at [1335, 117] on icon at bounding box center [1339, 117] width 8 height 10
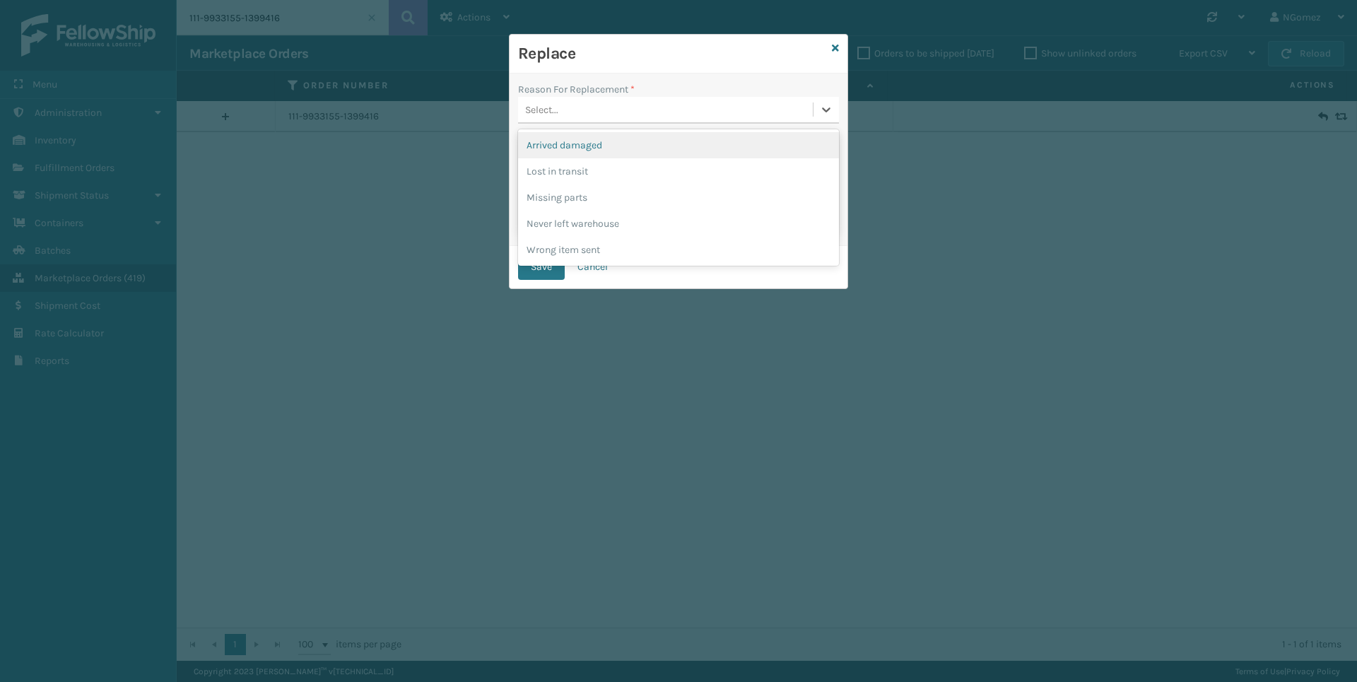
click at [582, 108] on div "Select..." at bounding box center [665, 109] width 295 height 23
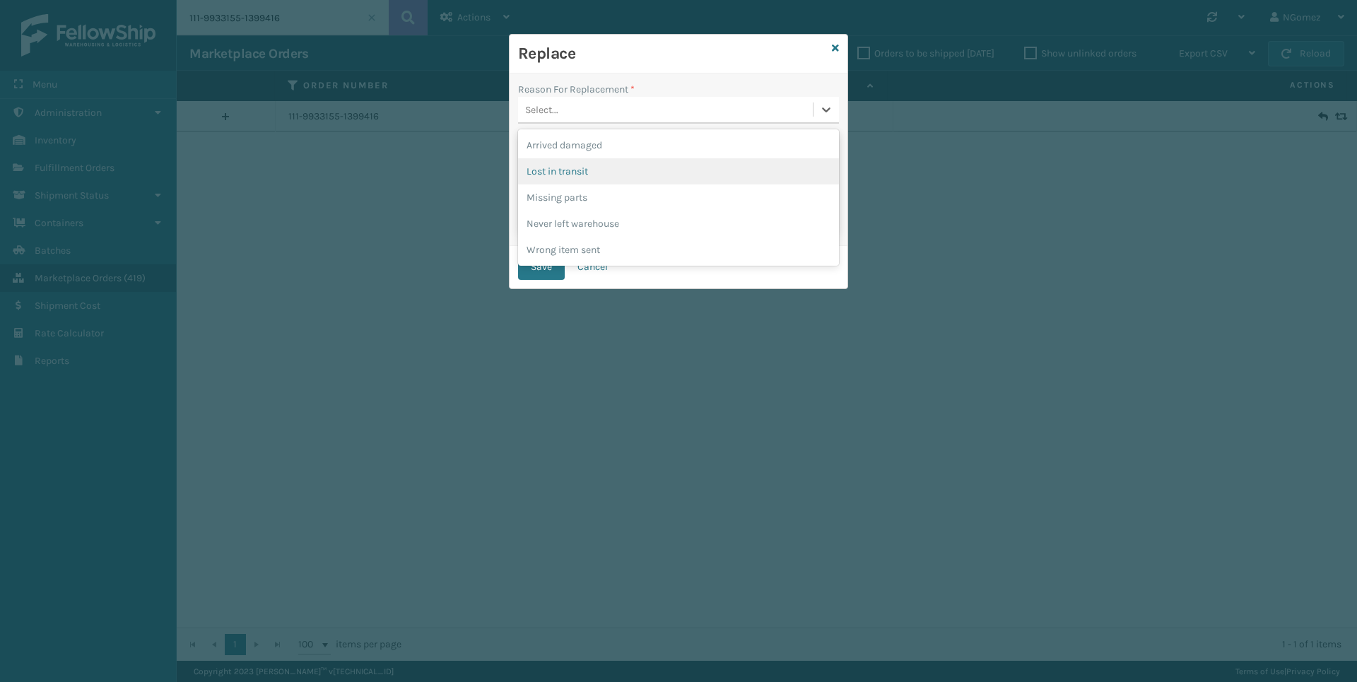
click at [590, 165] on div "Lost in transit" at bounding box center [678, 171] width 321 height 26
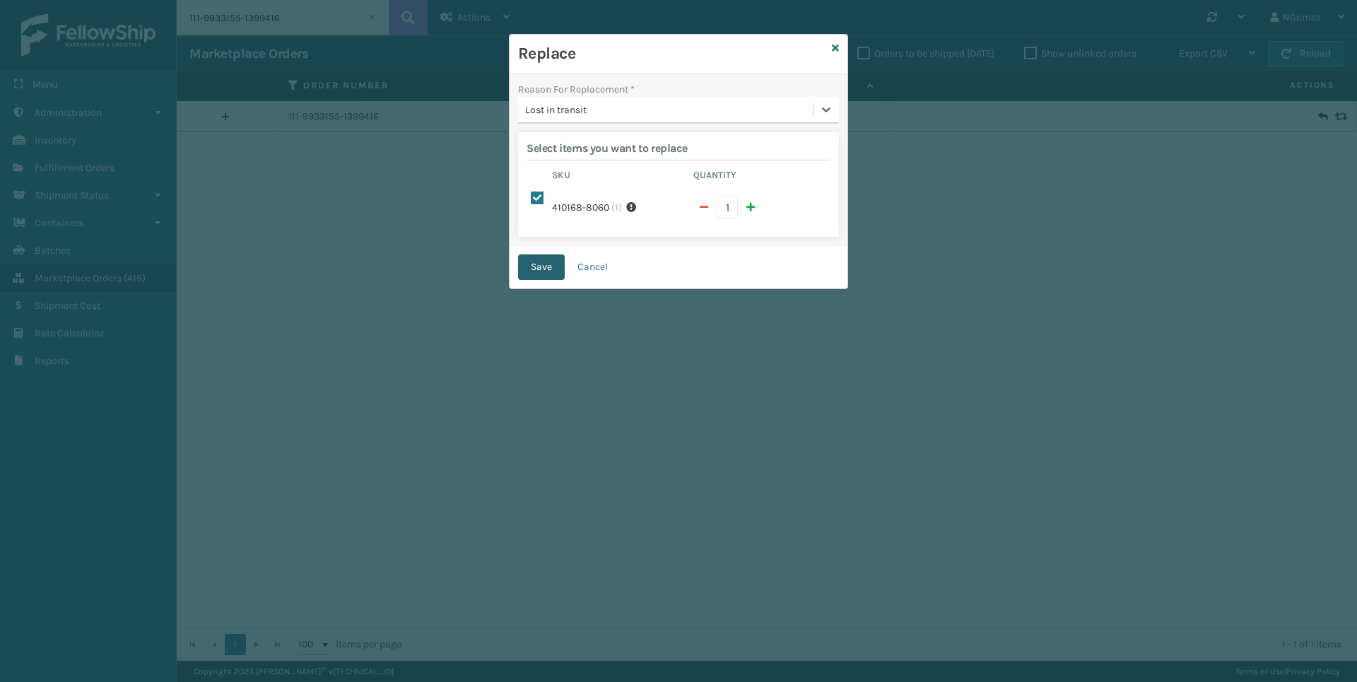
click at [543, 254] on button "Save" at bounding box center [541, 266] width 47 height 25
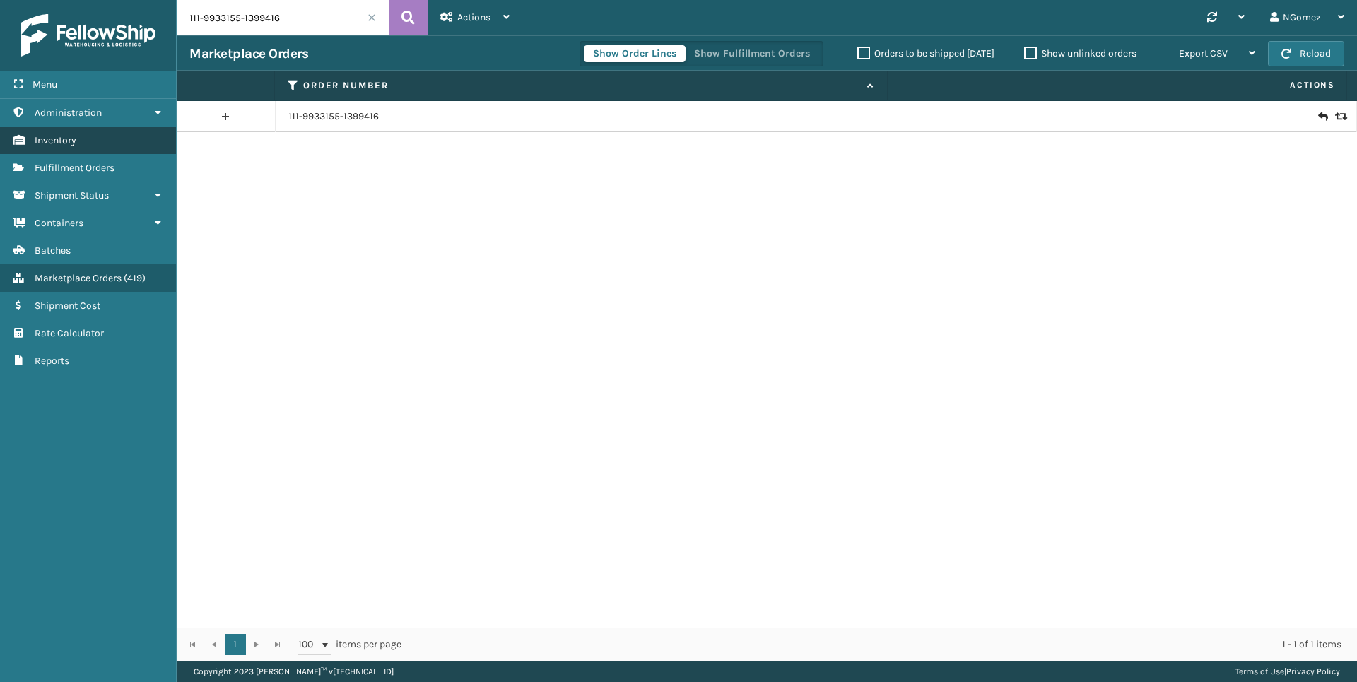
click at [93, 134] on link "Inventory" at bounding box center [88, 140] width 176 height 28
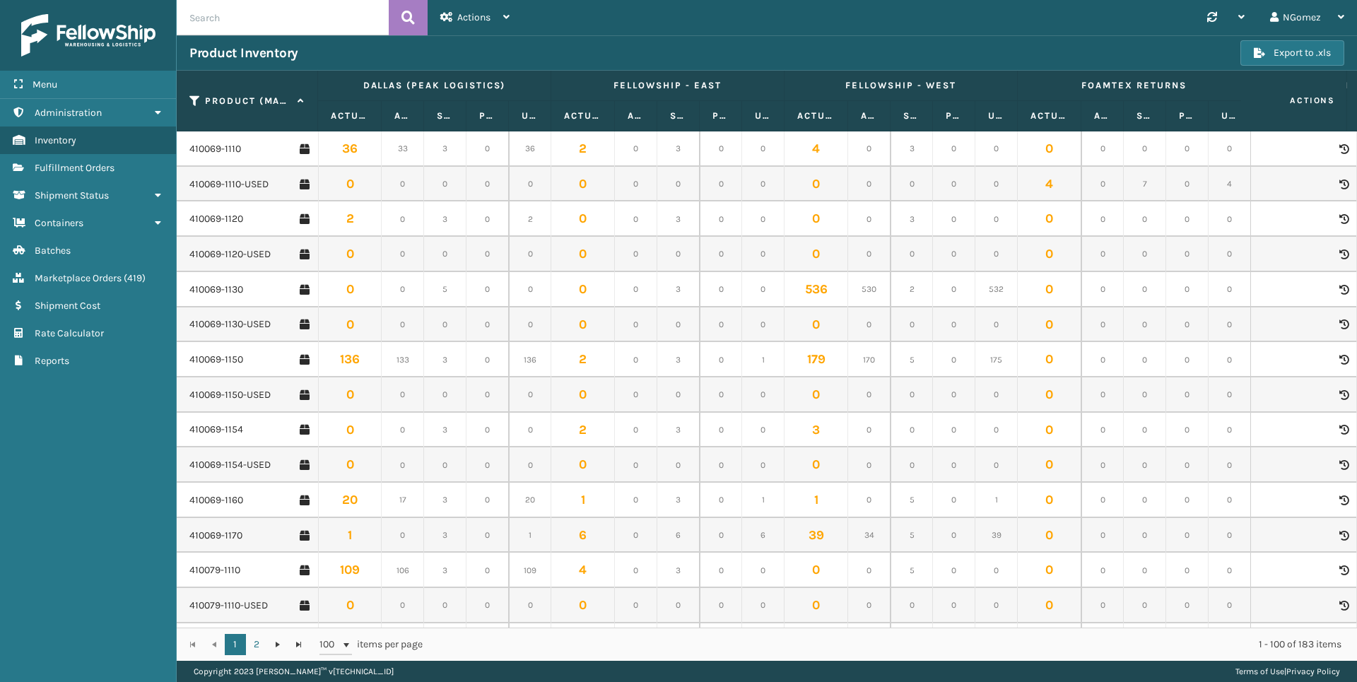
click at [288, 26] on input "text" at bounding box center [283, 17] width 212 height 35
paste input "410069-1151"
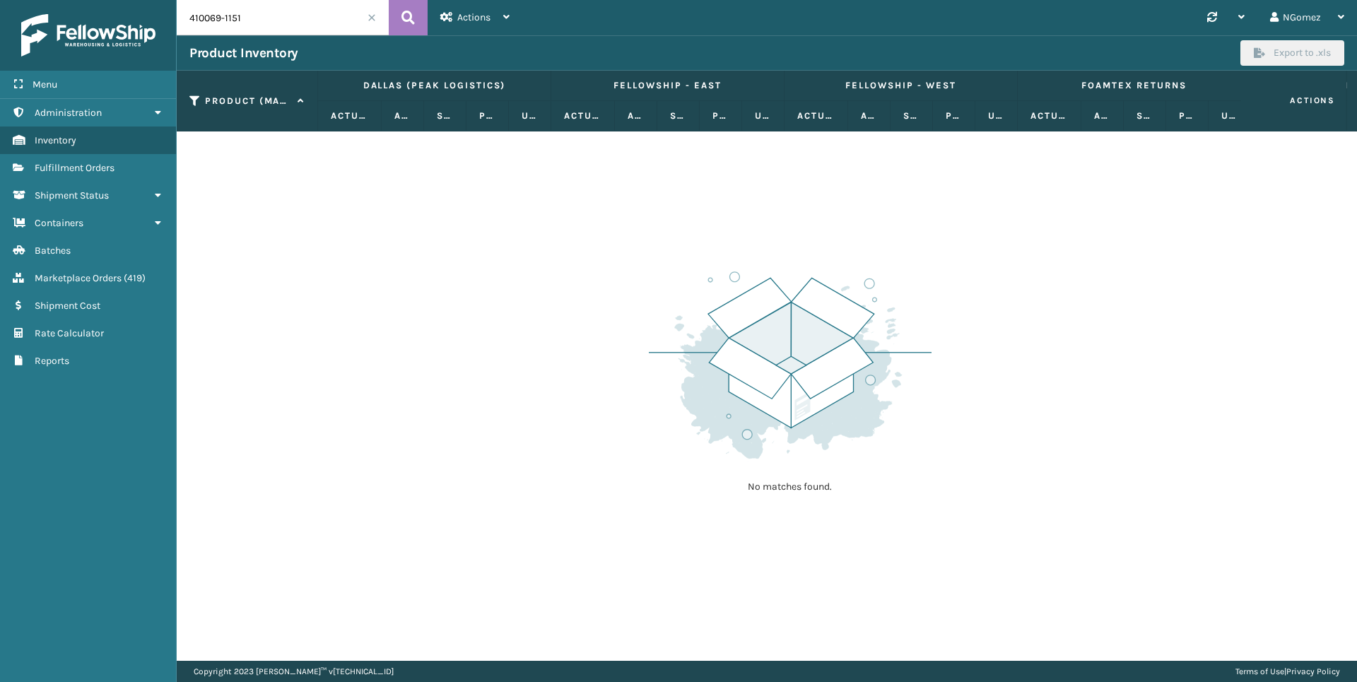
click at [280, 16] on input "410069-1151" at bounding box center [283, 17] width 212 height 35
type input "410069-115"
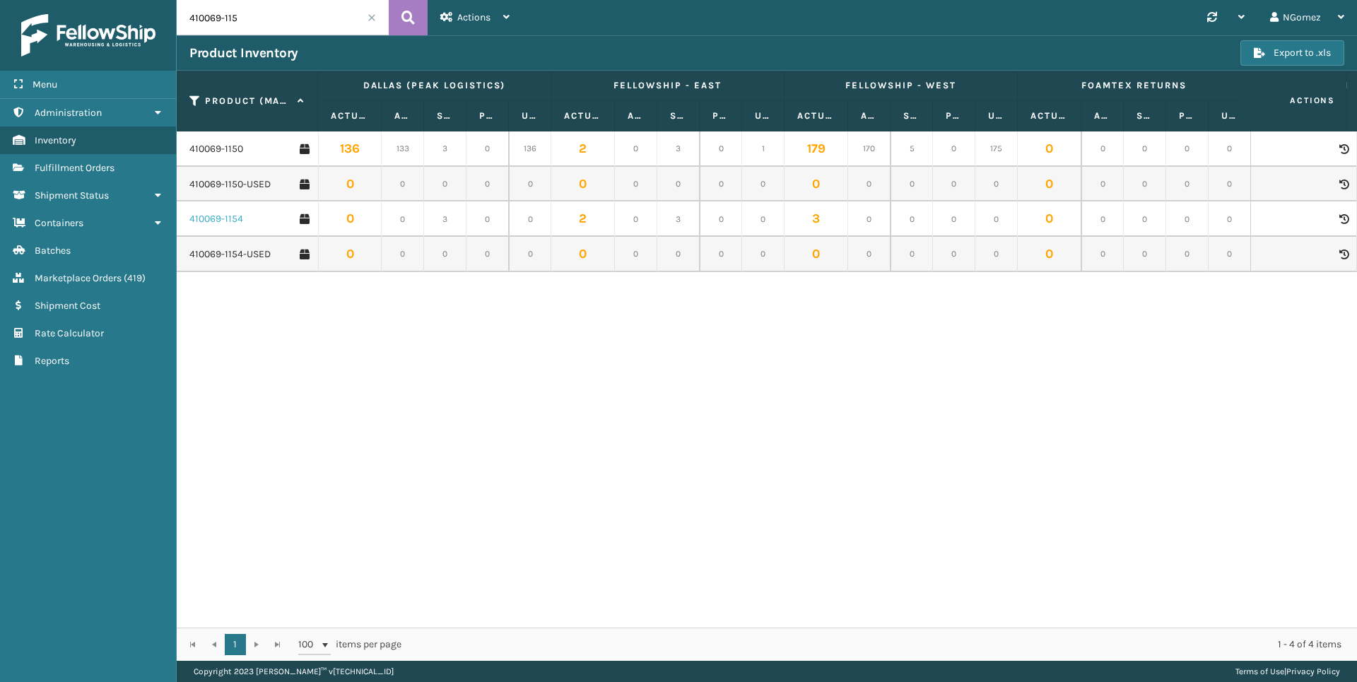
click at [218, 217] on link "410069-1154" at bounding box center [216, 219] width 54 height 14
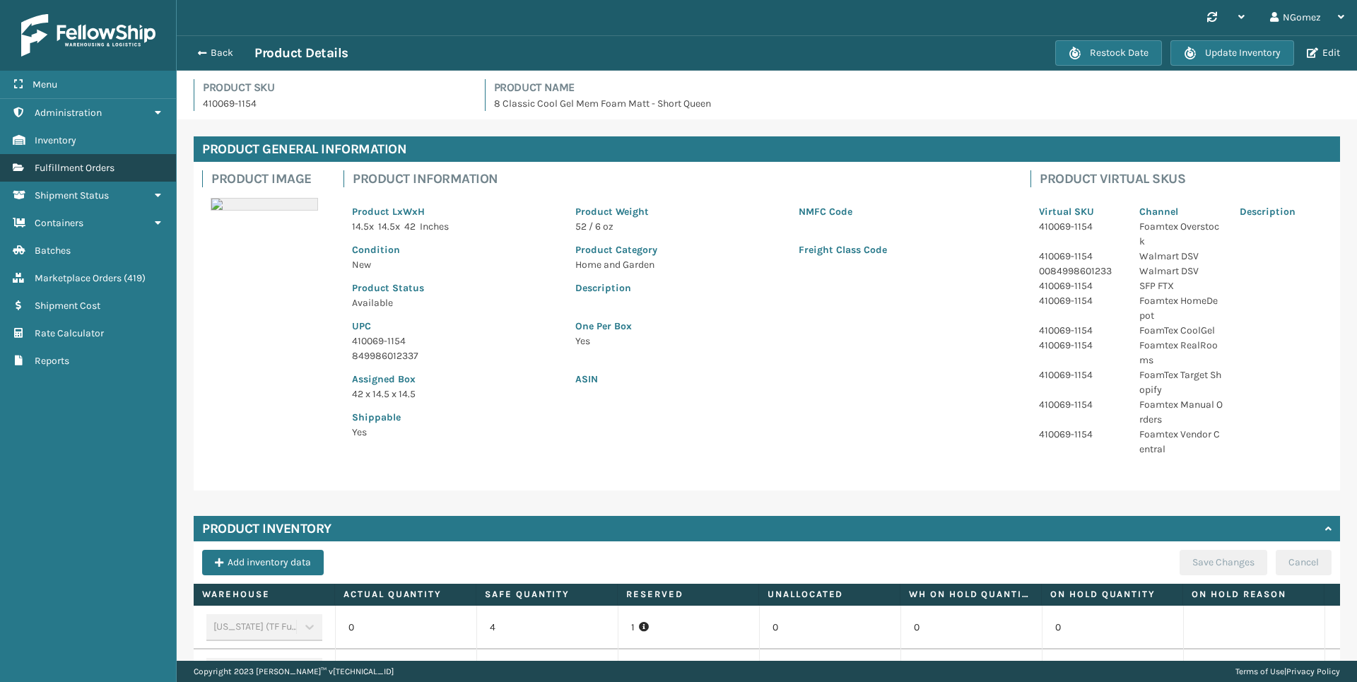
click at [97, 163] on span "Fulfillment Orders" at bounding box center [75, 168] width 80 height 12
